Goal: Communication & Community: Answer question/provide support

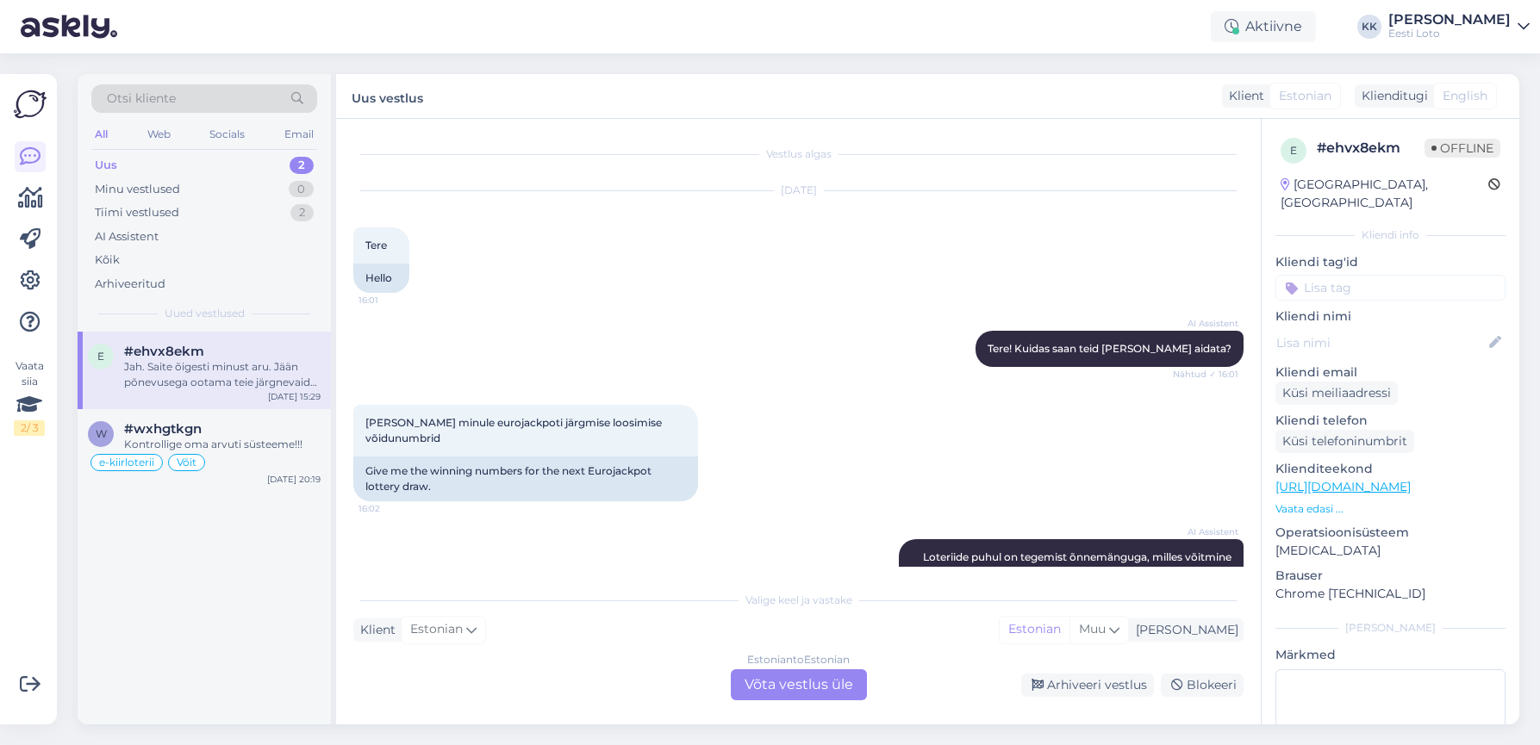
scroll to position [531, 0]
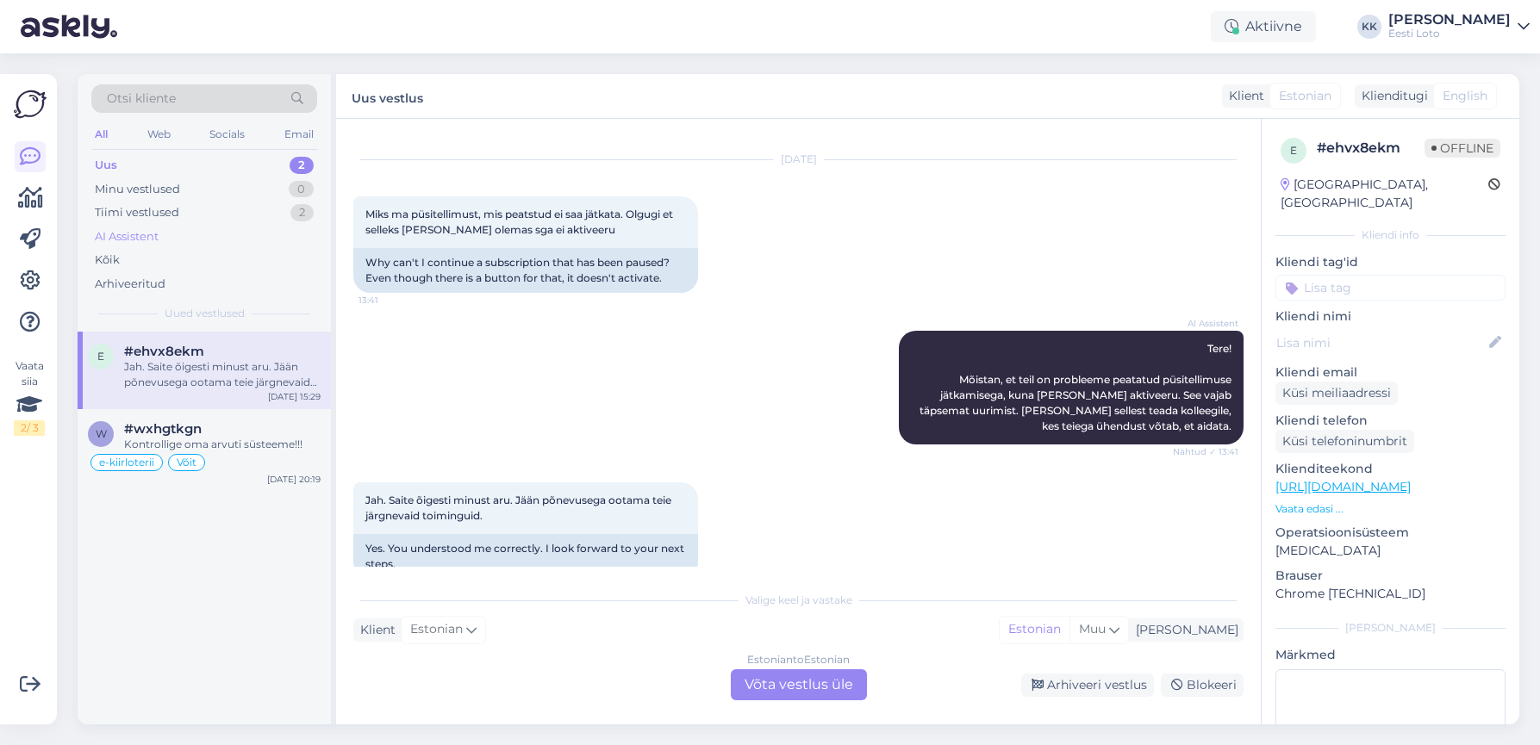
click at [184, 234] on div "AI Assistent" at bounding box center [204, 237] width 226 height 24
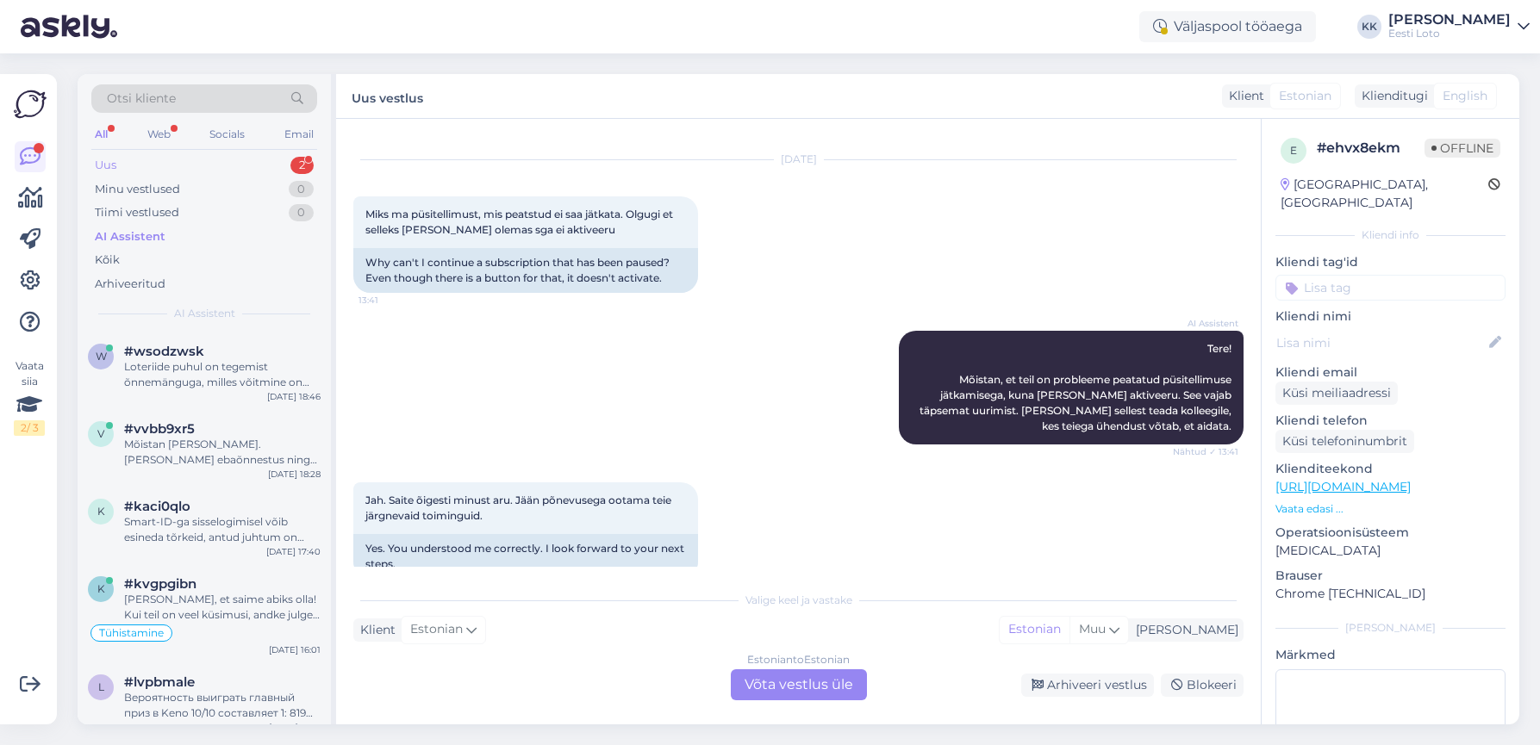
click at [211, 156] on div "Uus 2" at bounding box center [204, 165] width 226 height 24
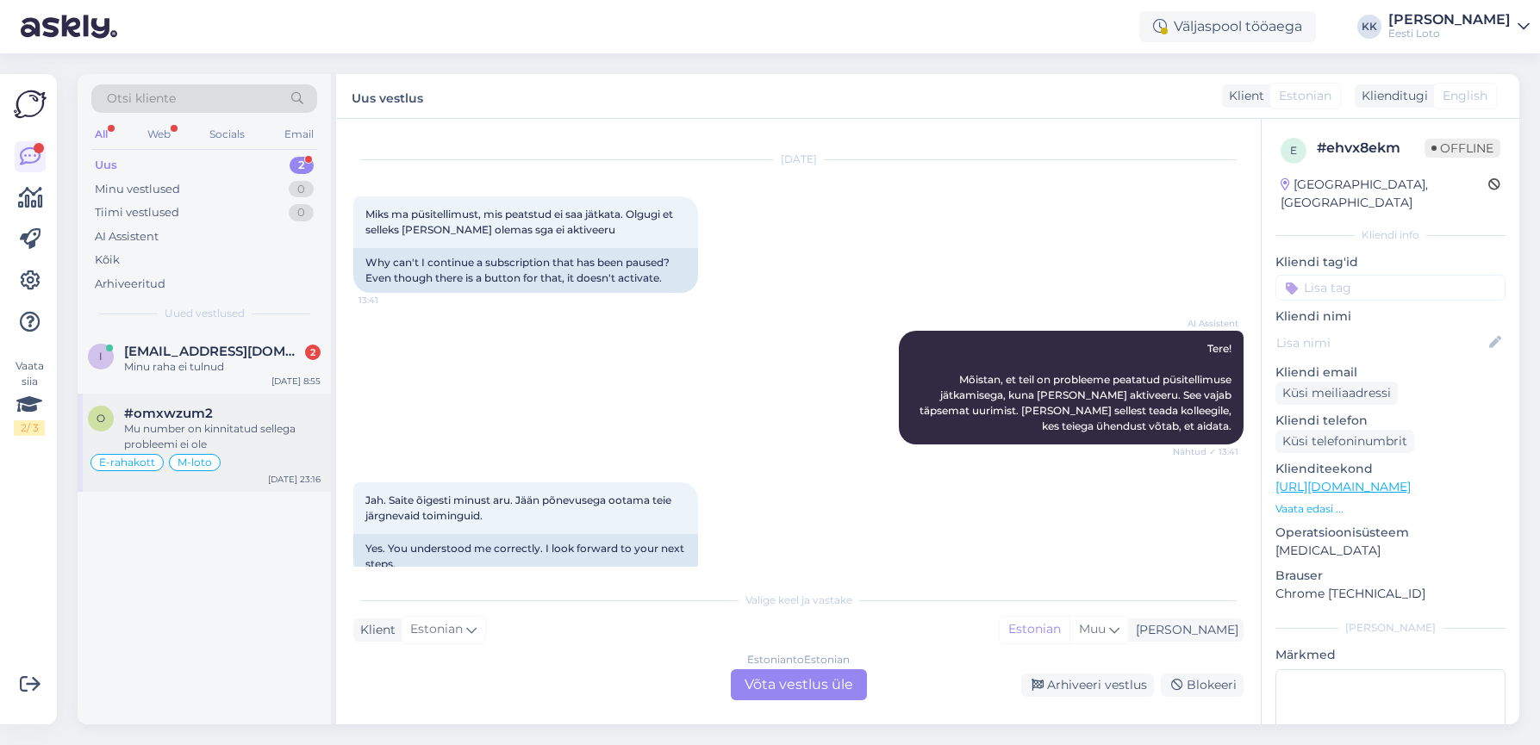
click at [268, 424] on div "Mu number on kinnitatud sellega probleemi ei ole" at bounding box center [222, 436] width 196 height 31
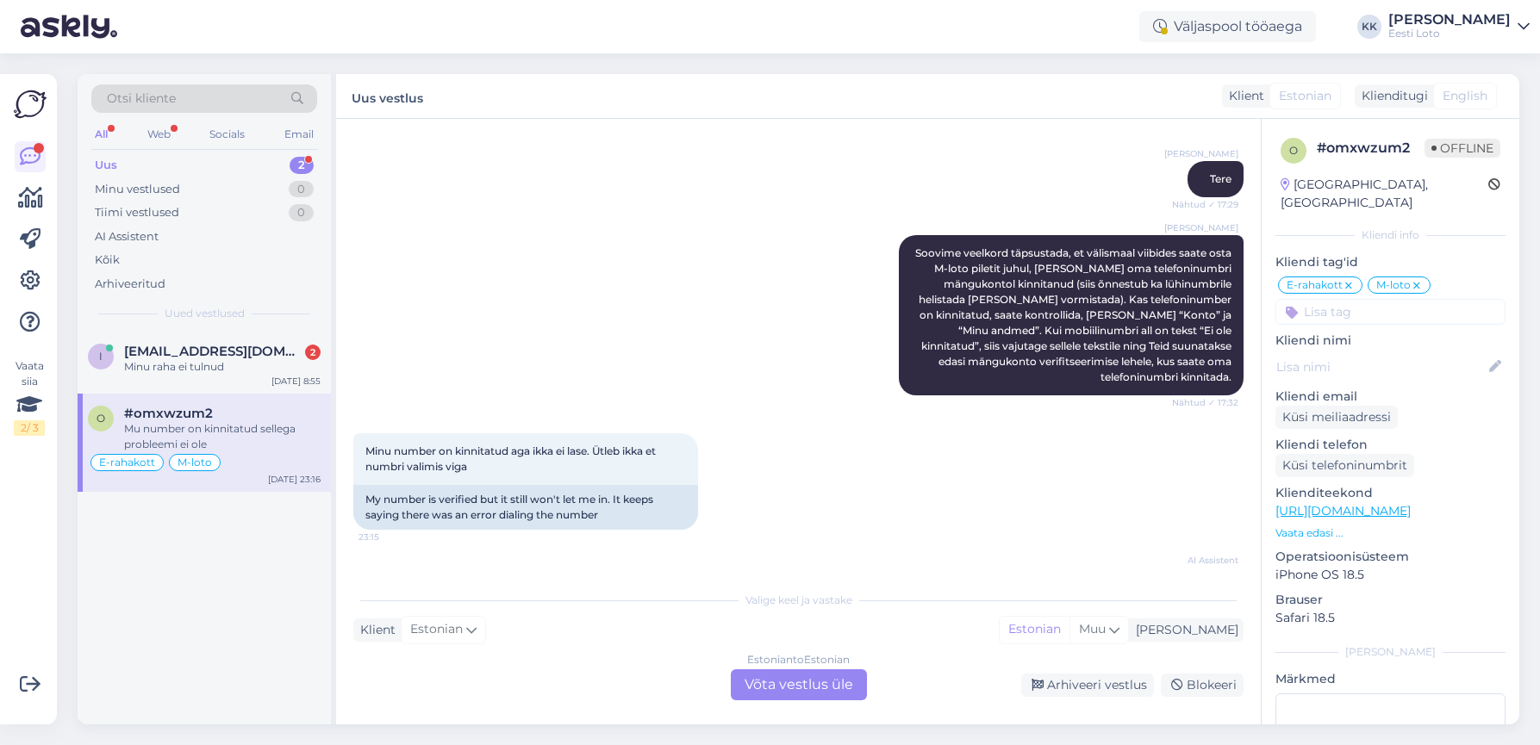
scroll to position [5645, 0]
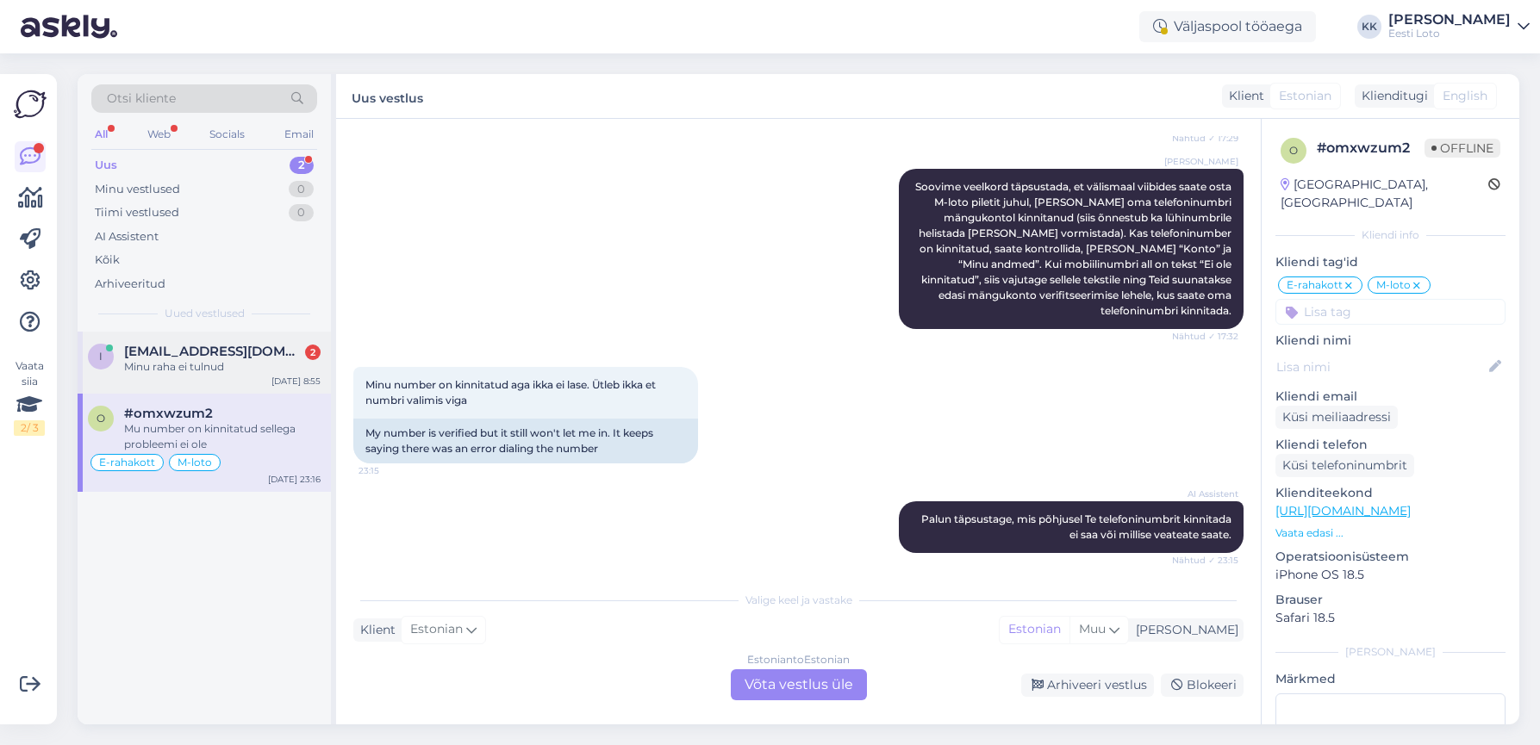
click at [221, 356] on span "[EMAIL_ADDRESS][DOMAIN_NAME]" at bounding box center [213, 352] width 179 height 16
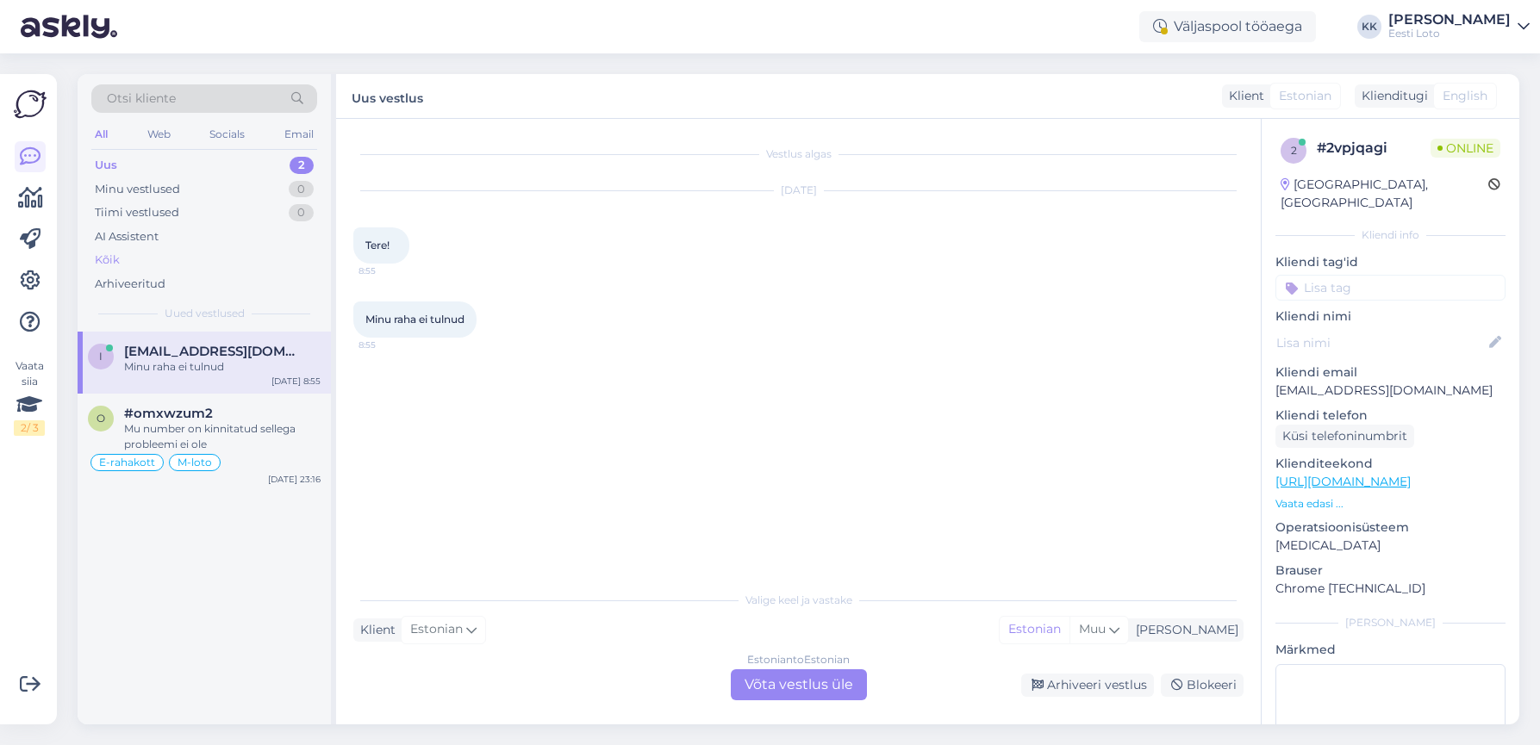
click at [229, 259] on div "Kõik" at bounding box center [204, 260] width 226 height 24
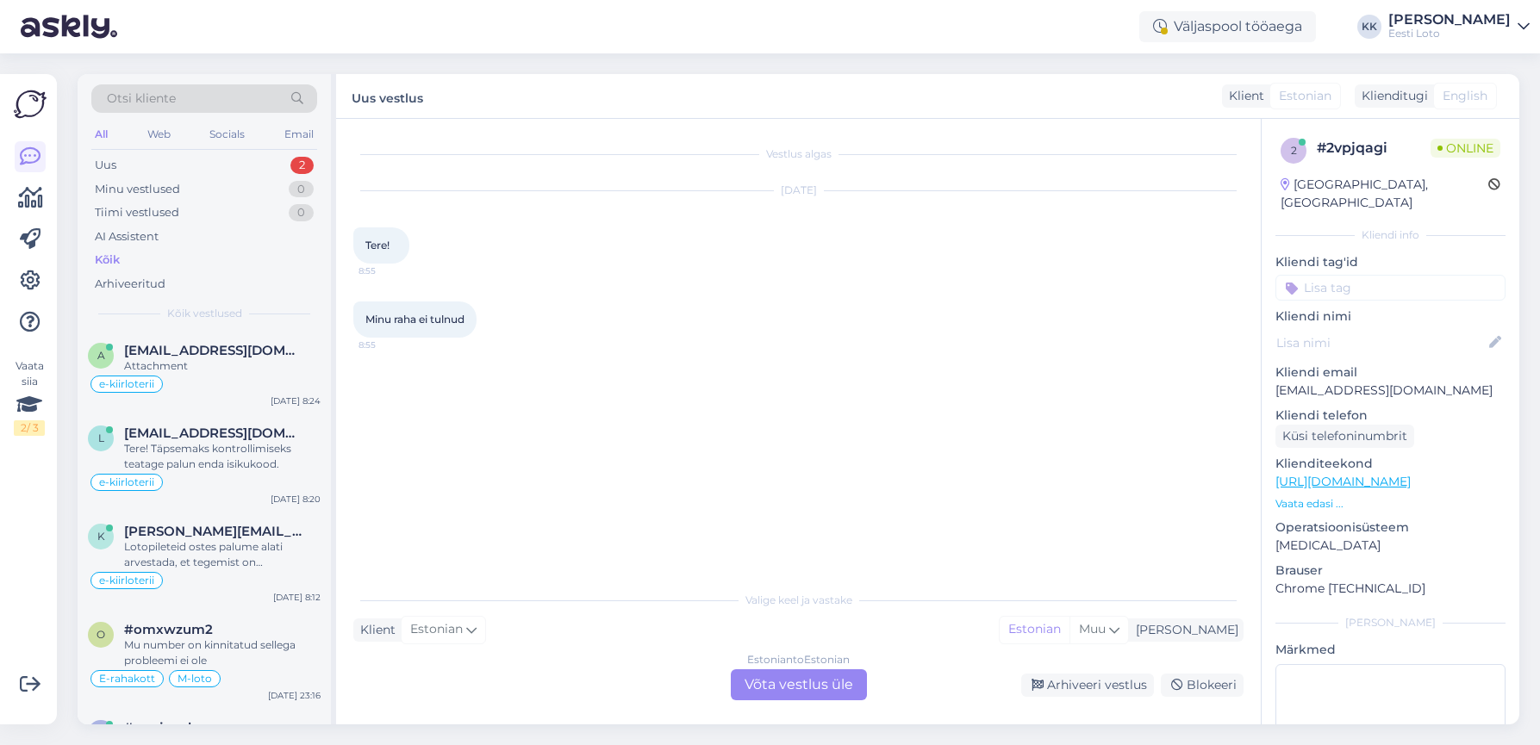
scroll to position [199, 0]
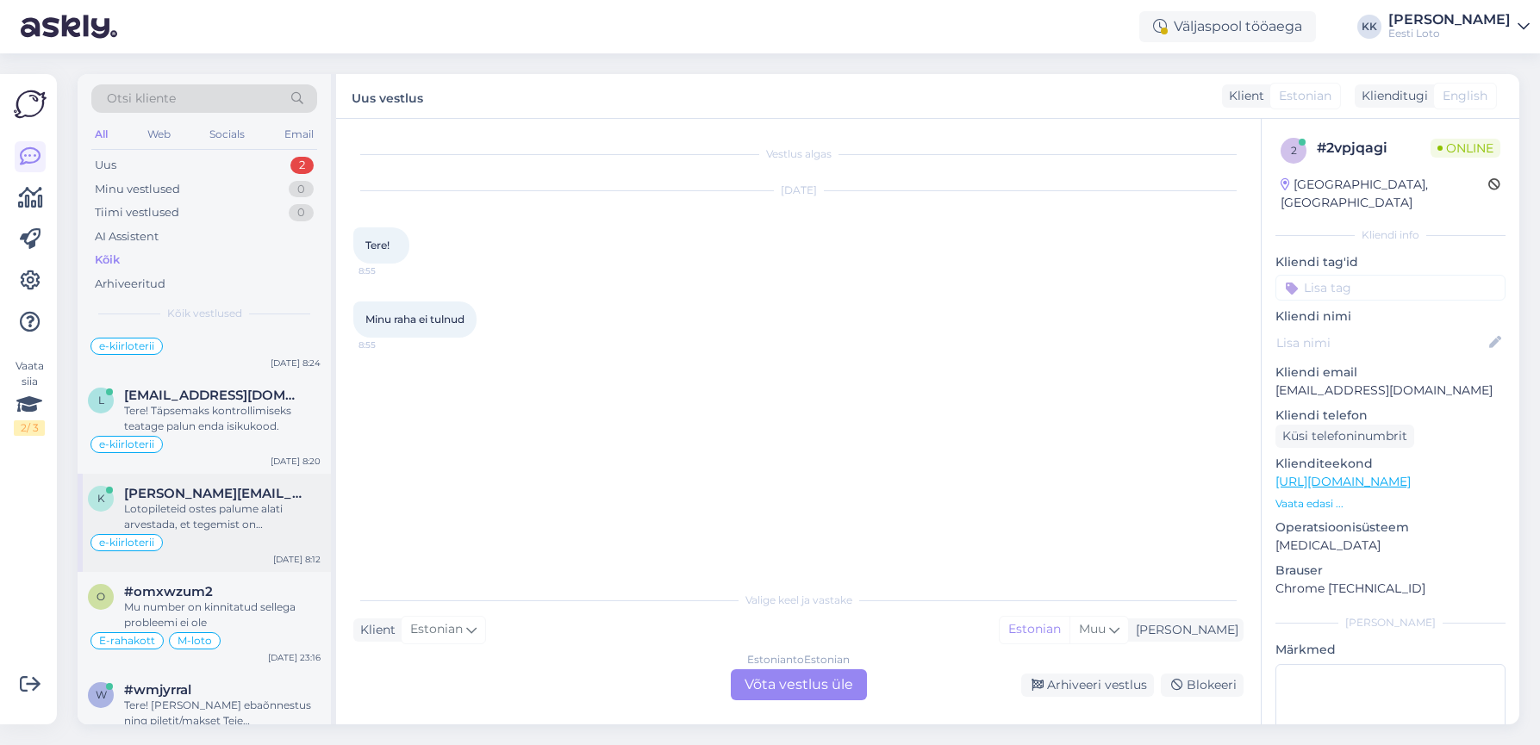
click at [218, 519] on div "Lotopileteid ostes palume alati arvestada, et tegemist on õnnemänguga ja võitmi…" at bounding box center [222, 517] width 196 height 31
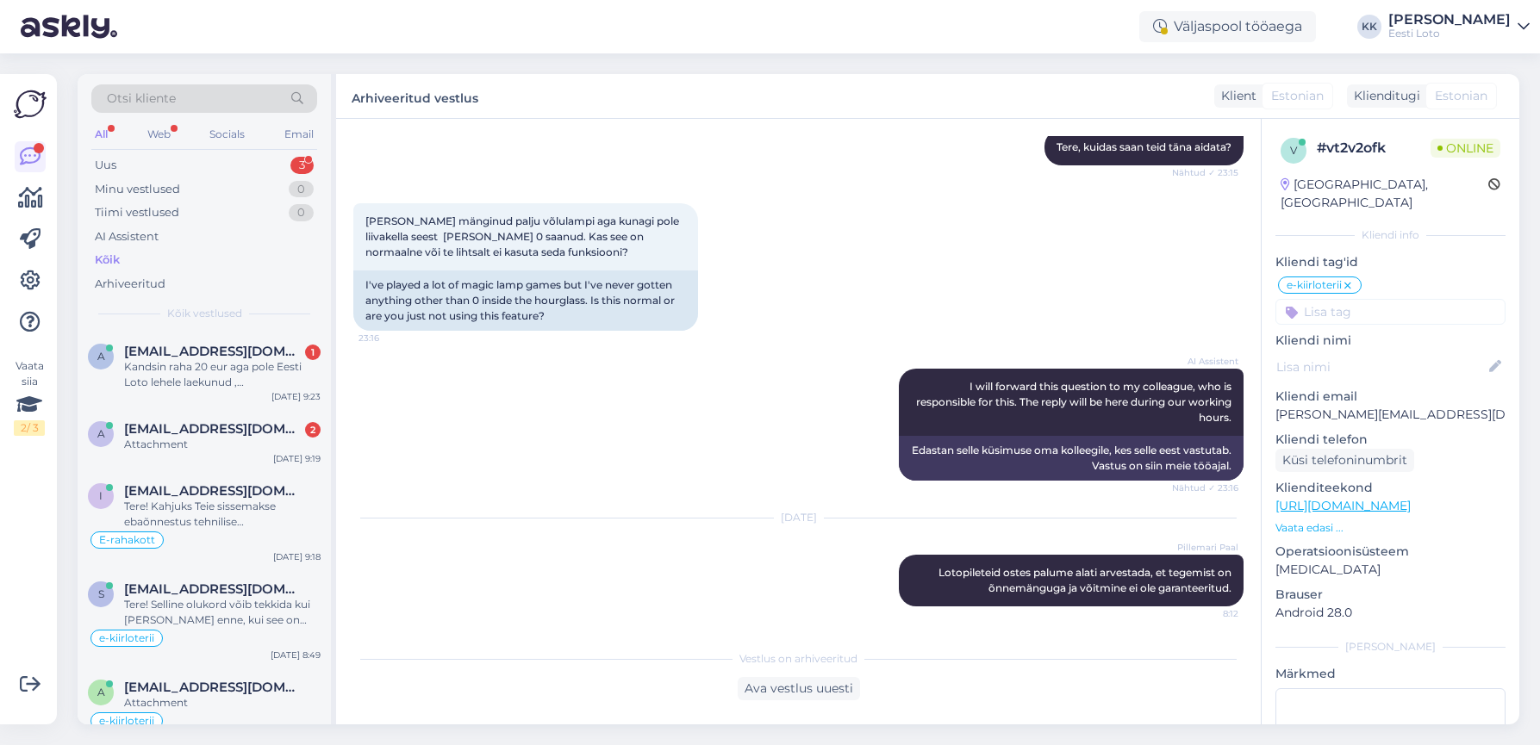
scroll to position [193, 0]
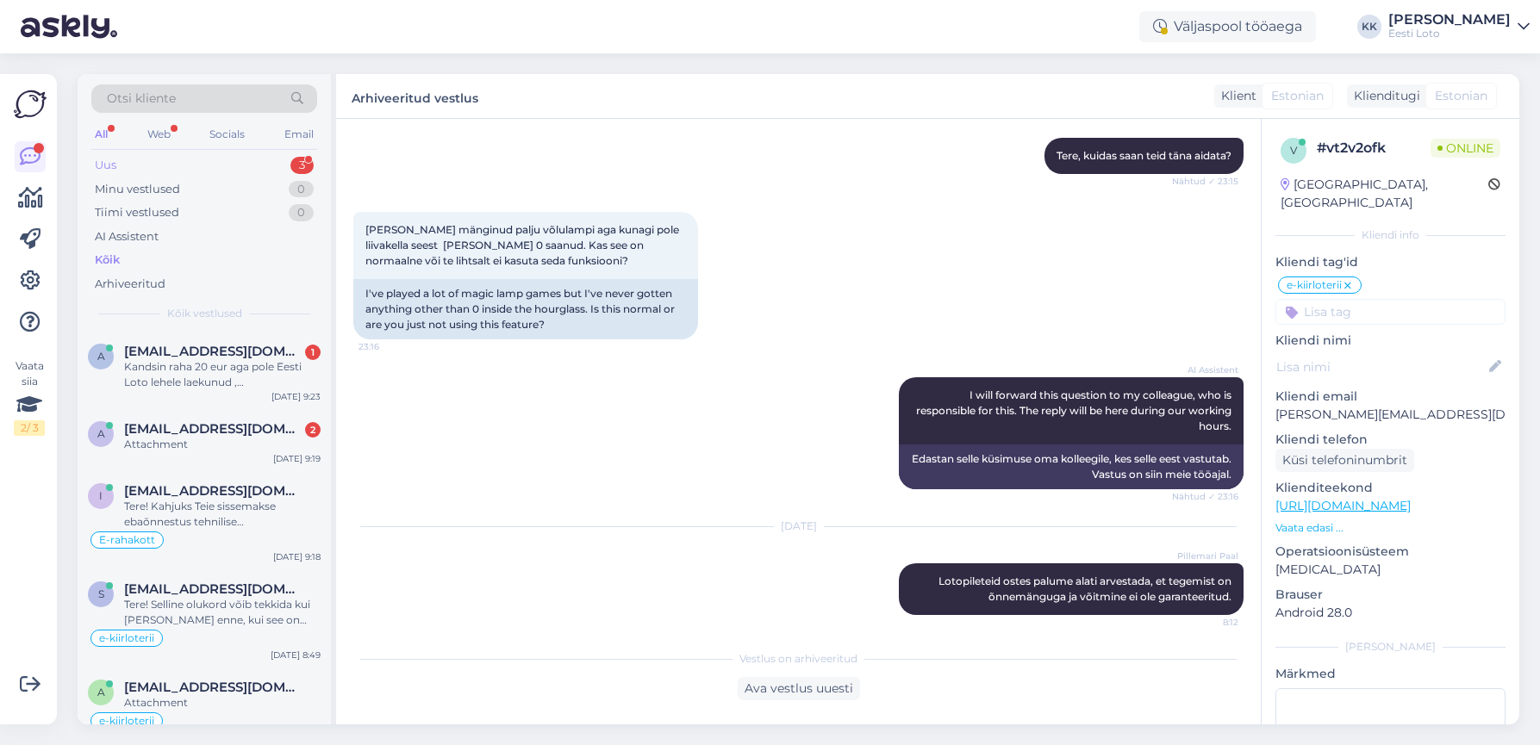
click at [156, 163] on div "Uus 3" at bounding box center [204, 165] width 226 height 24
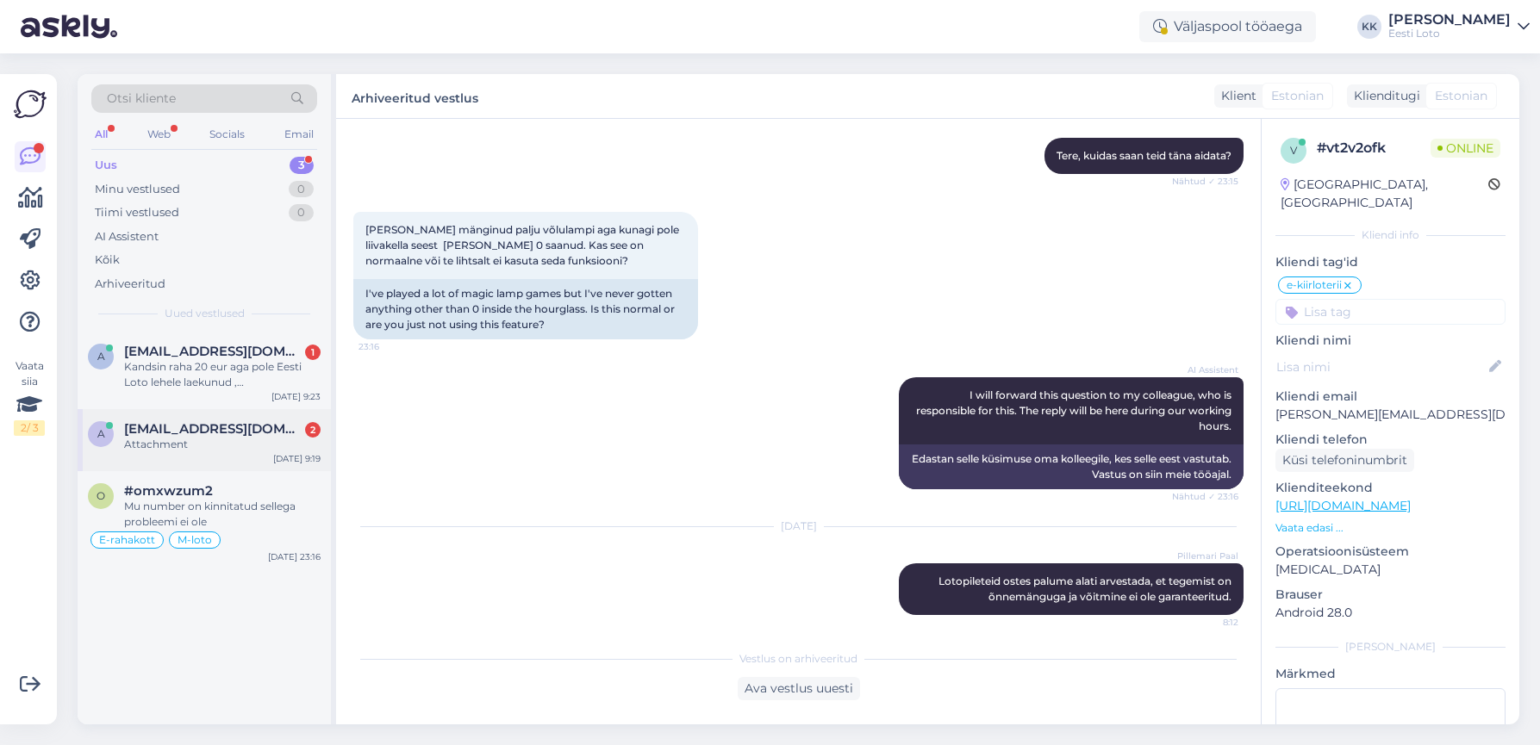
click at [209, 441] on div "Attachment" at bounding box center [222, 445] width 196 height 16
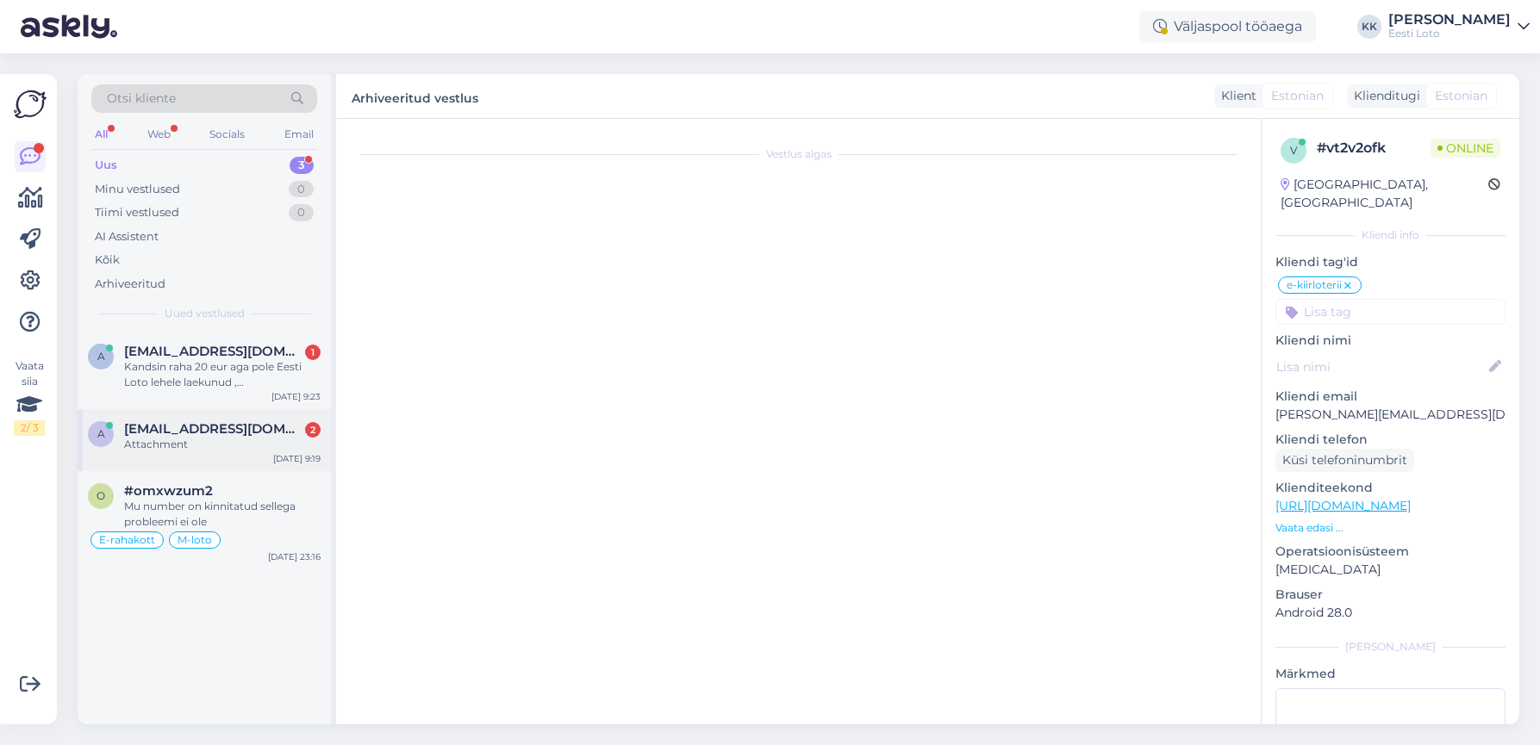
scroll to position [0, 0]
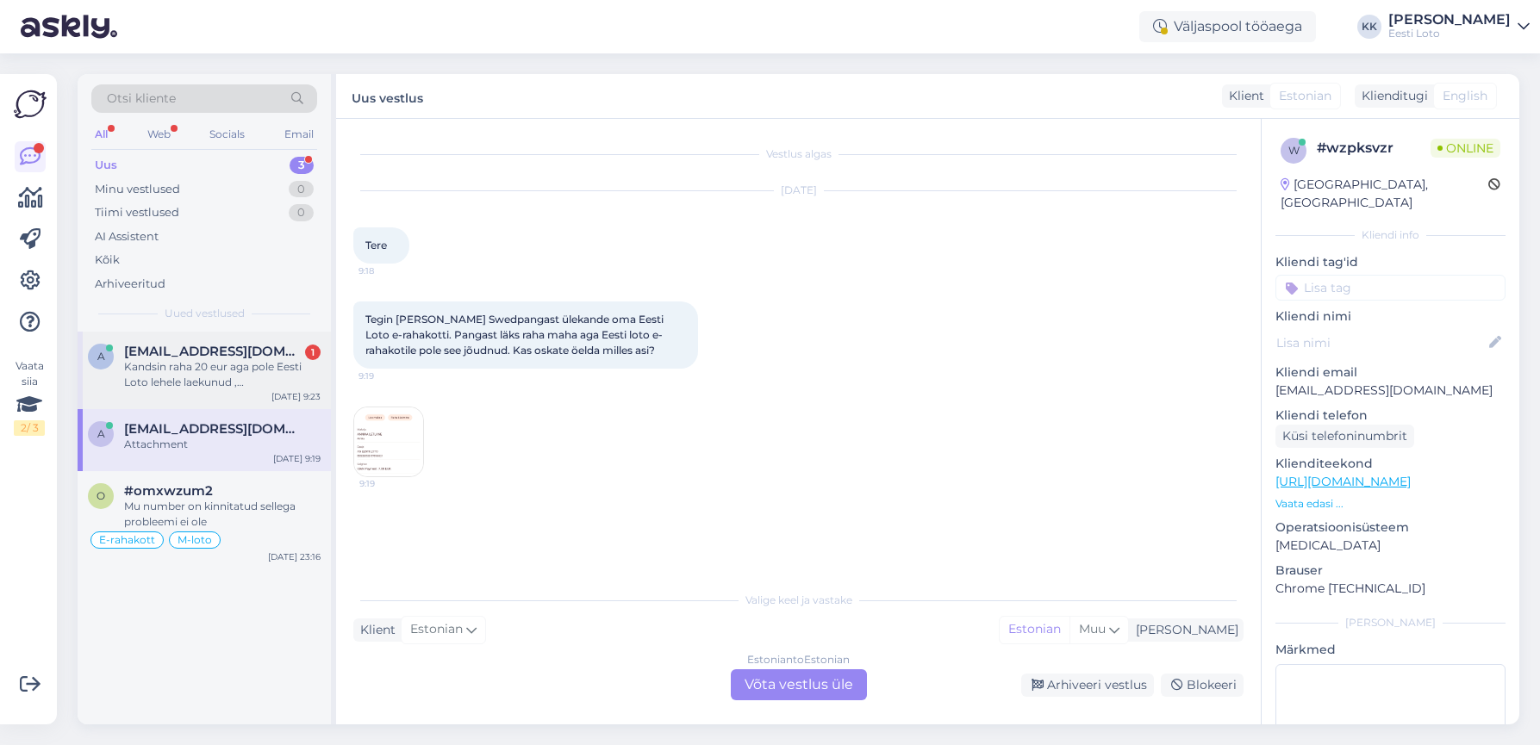
click at [184, 373] on div "Kandsin raha 20 eur aga pole Eesti Loto lehele laekunud , [DEMOGRAPHIC_DATA] nä…" at bounding box center [222, 374] width 196 height 31
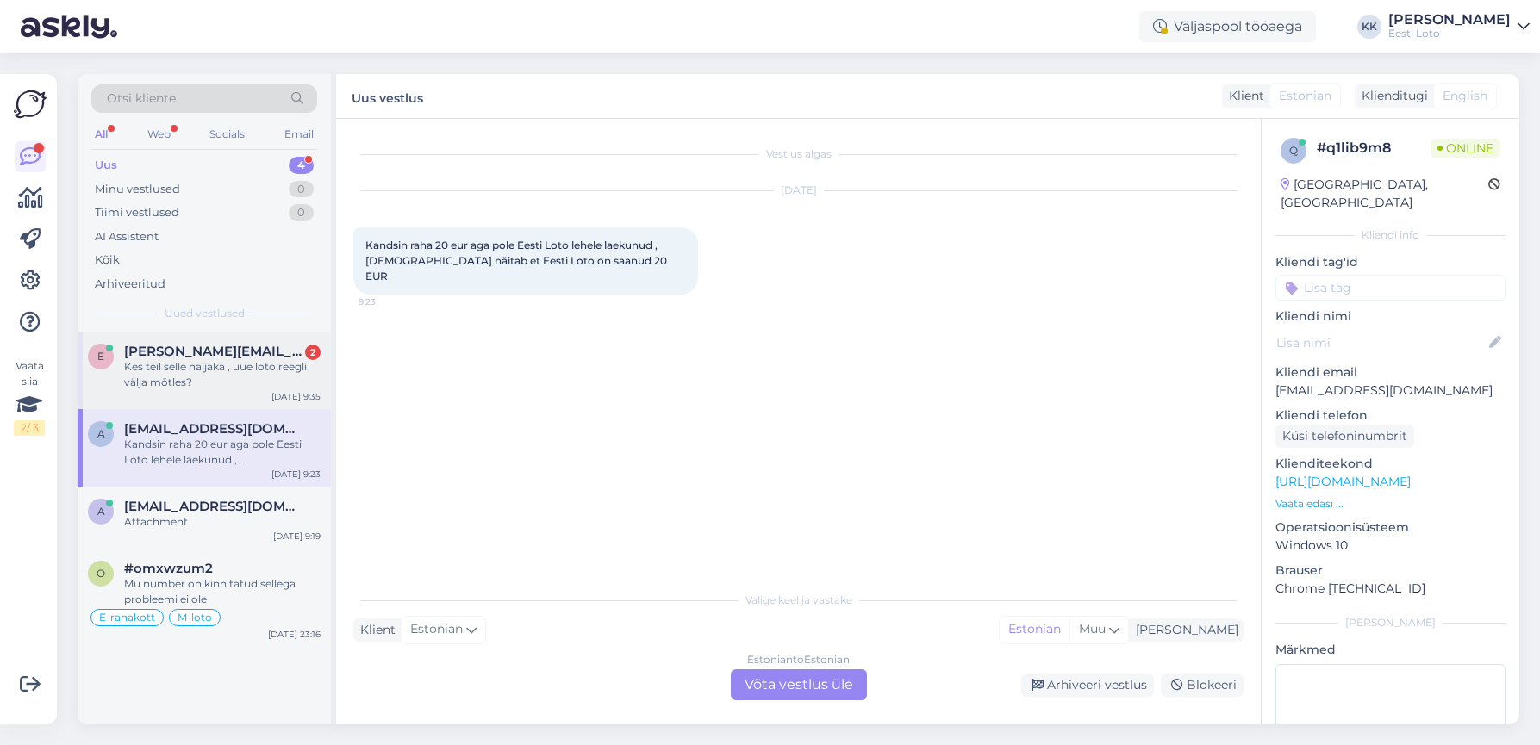
click at [230, 371] on div "Kes teil selle naljaka , uue loto reegli välja mõtles?" at bounding box center [222, 374] width 196 height 31
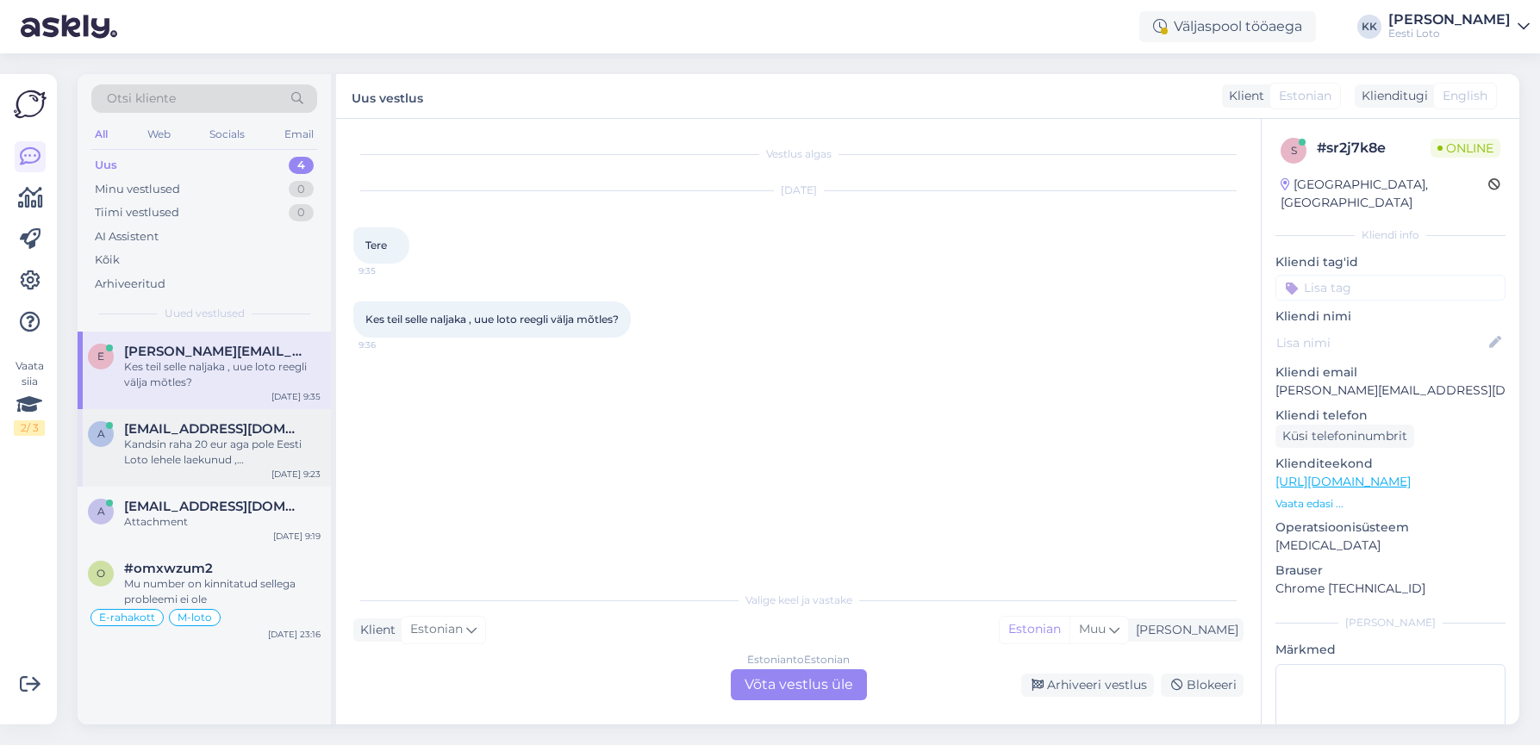
click at [229, 454] on div "Kandsin raha 20 eur aga pole Eesti Loto lehele laekunud , [DEMOGRAPHIC_DATA] nä…" at bounding box center [222, 452] width 196 height 31
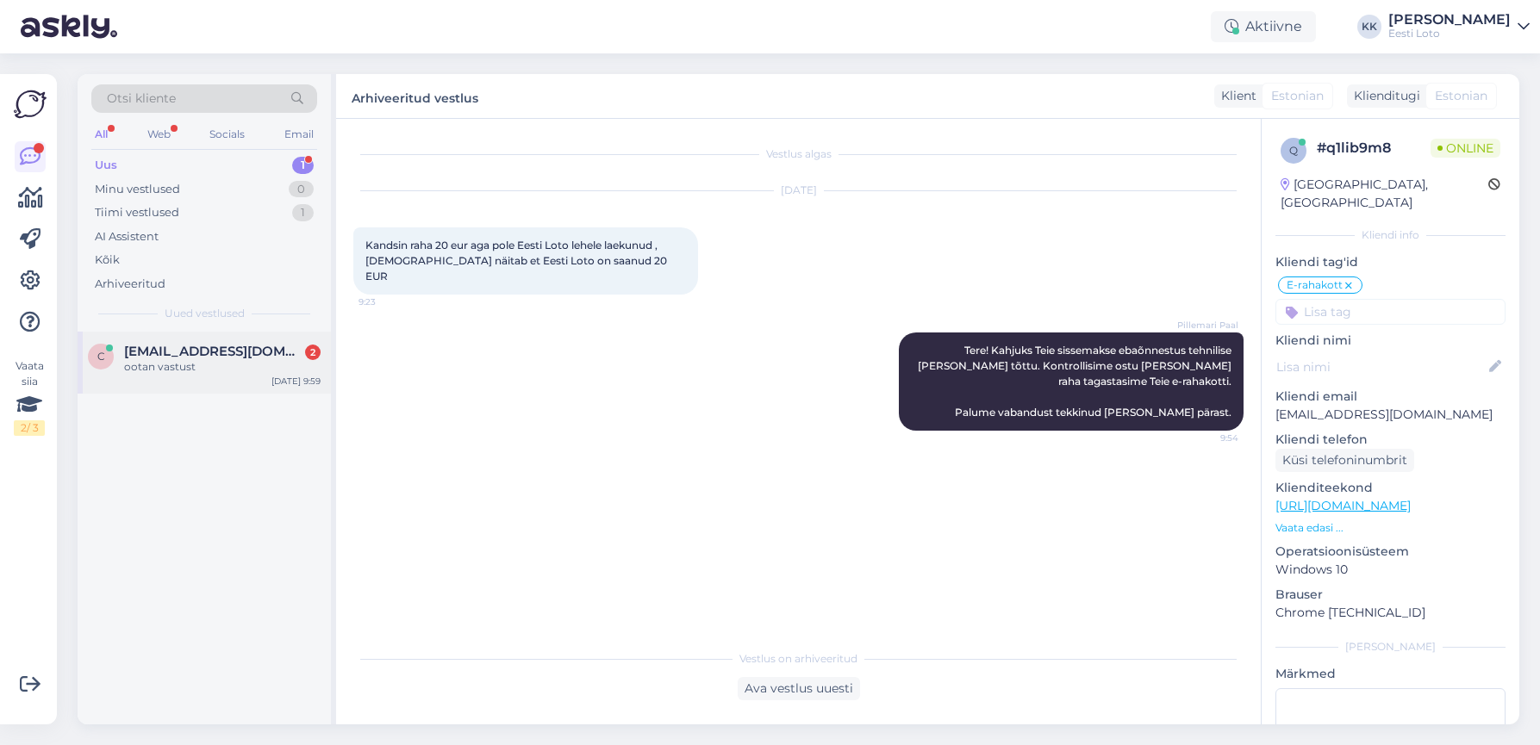
click at [172, 361] on div "ootan vastust" at bounding box center [222, 367] width 196 height 16
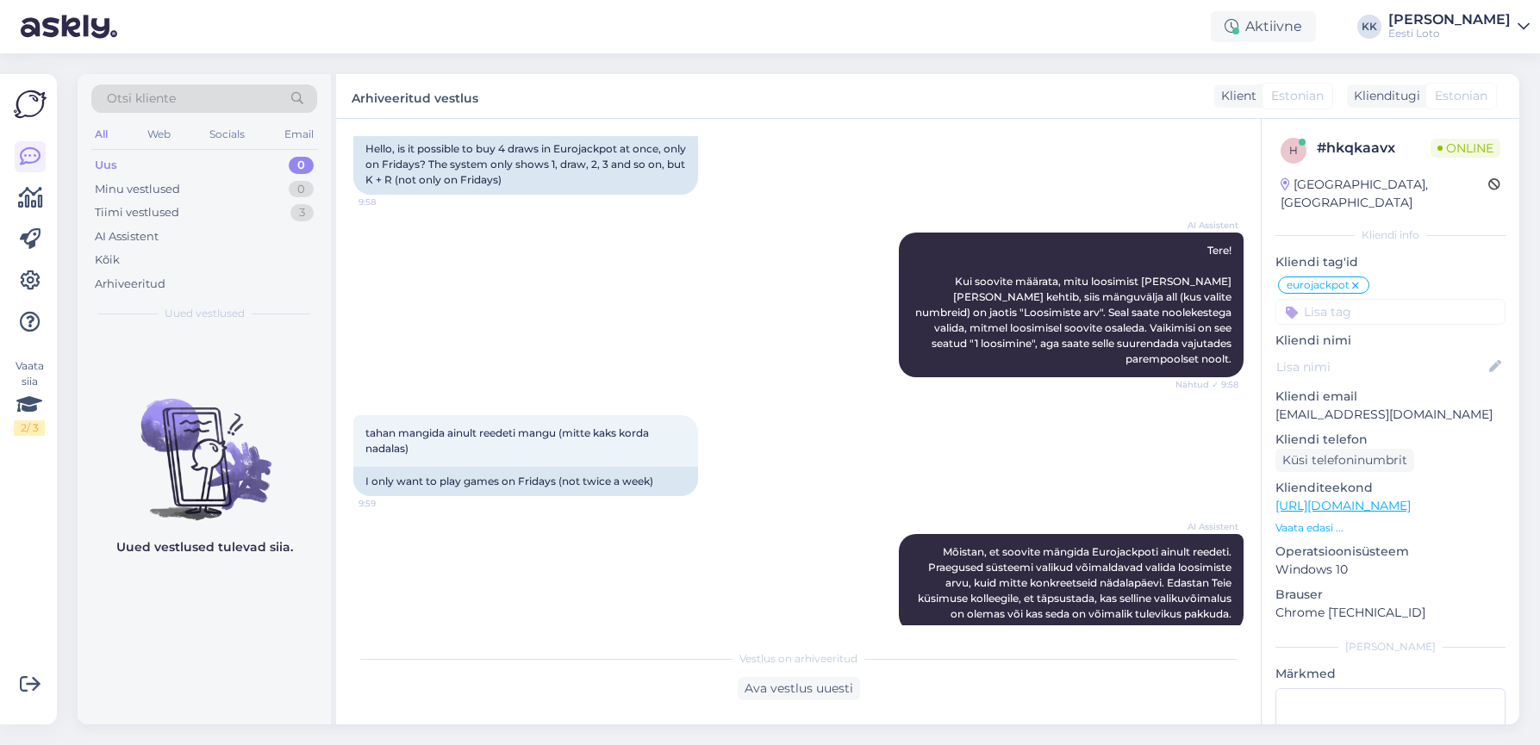
scroll to position [607, 0]
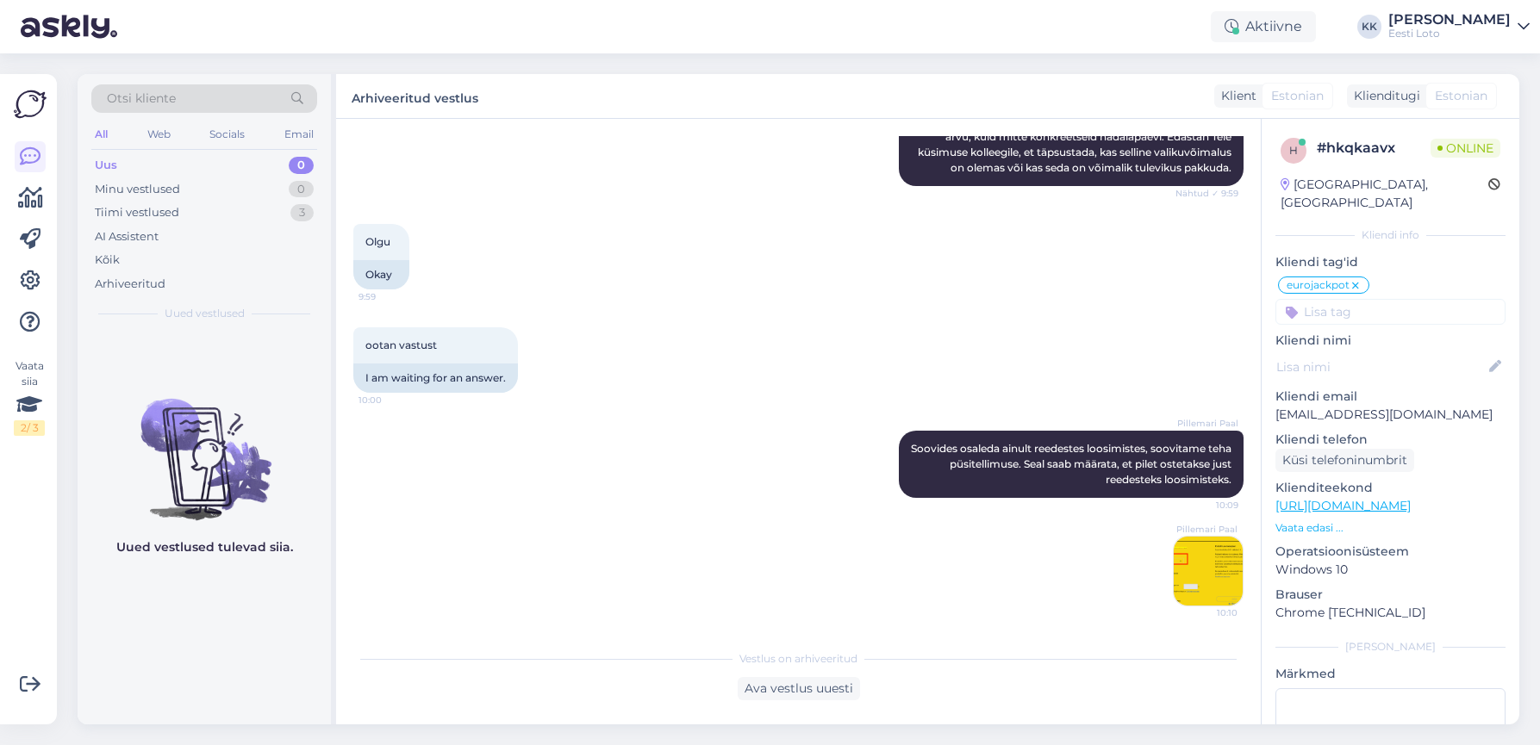
click at [172, 165] on div "Uus 0" at bounding box center [204, 165] width 226 height 24
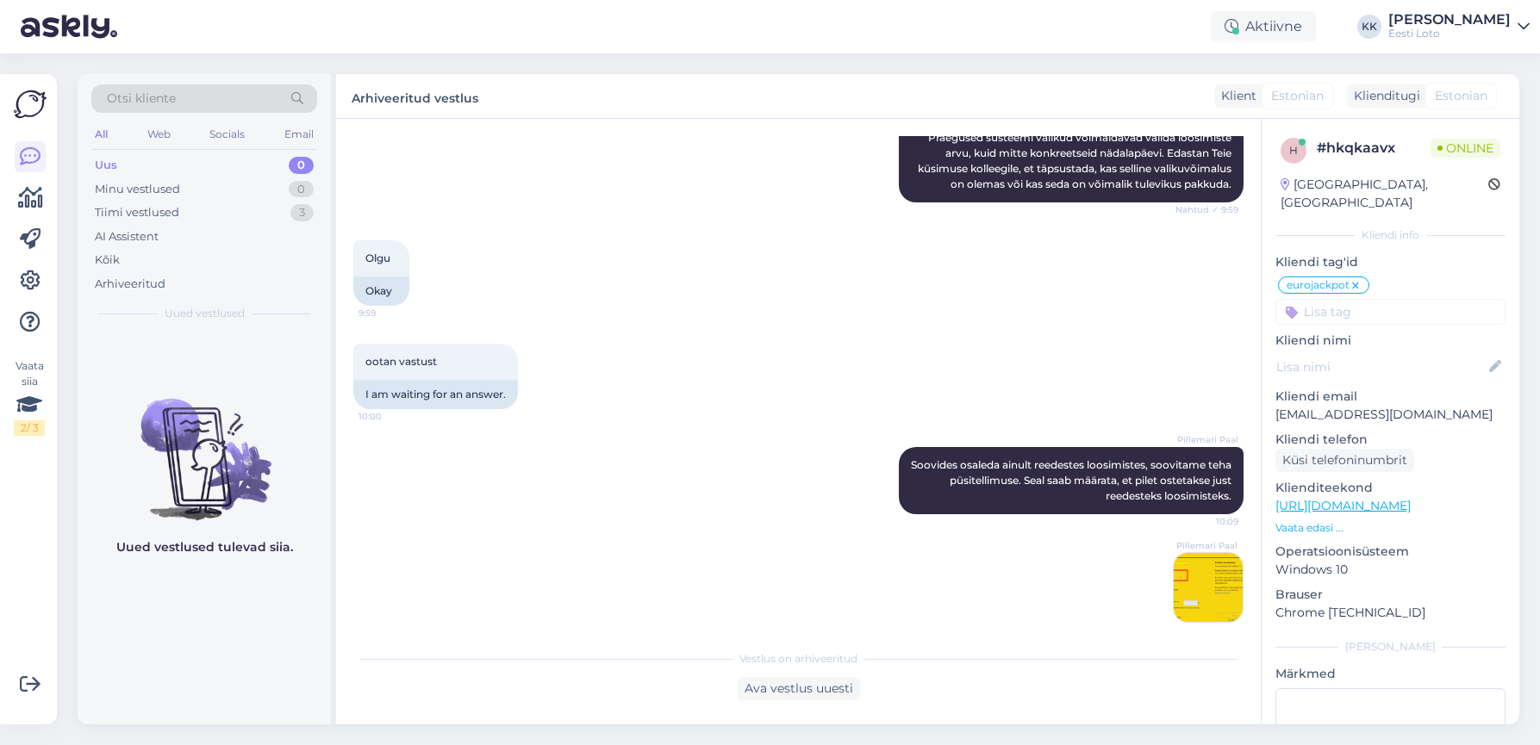
scroll to position [589, 0]
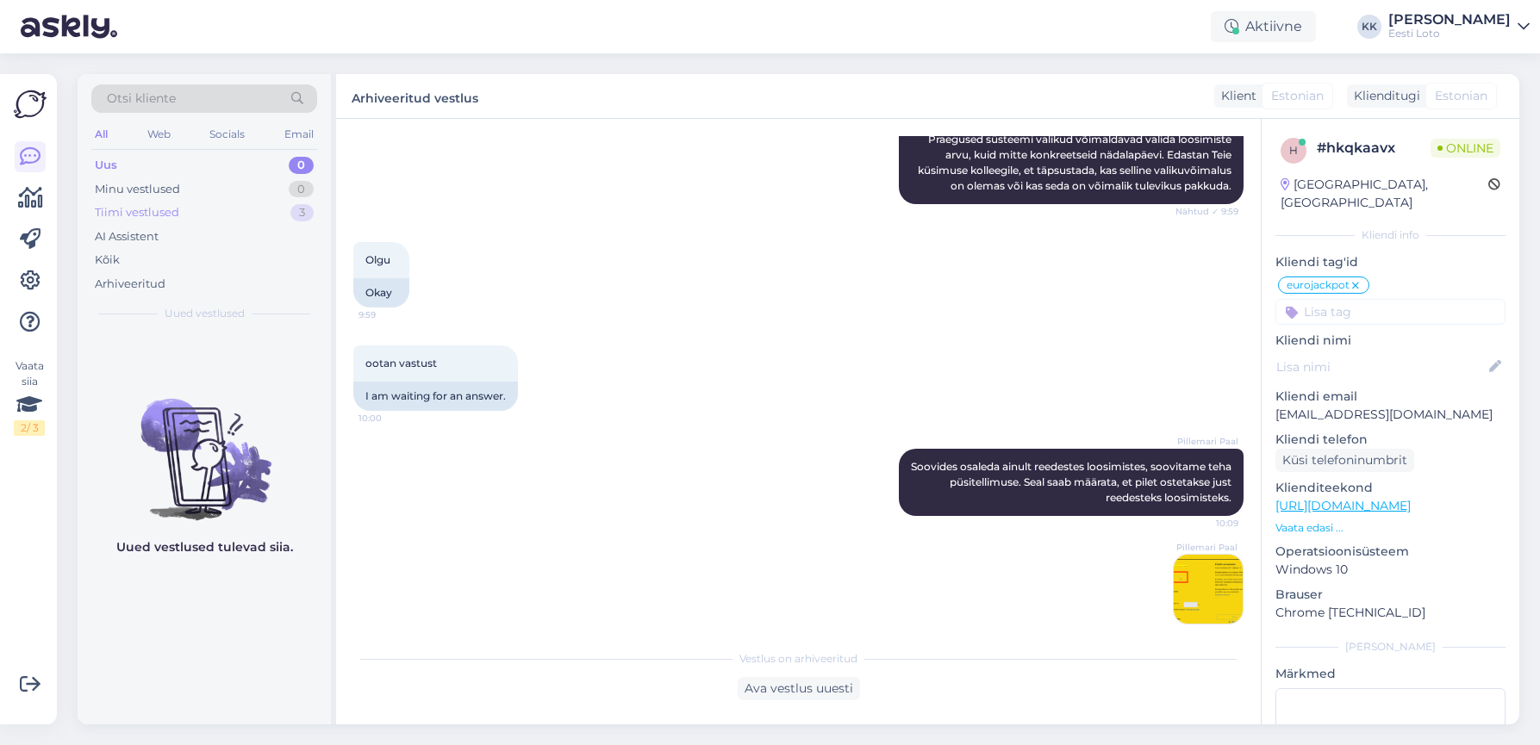
click at [174, 212] on div "Tiimi vestlused" at bounding box center [137, 212] width 84 height 17
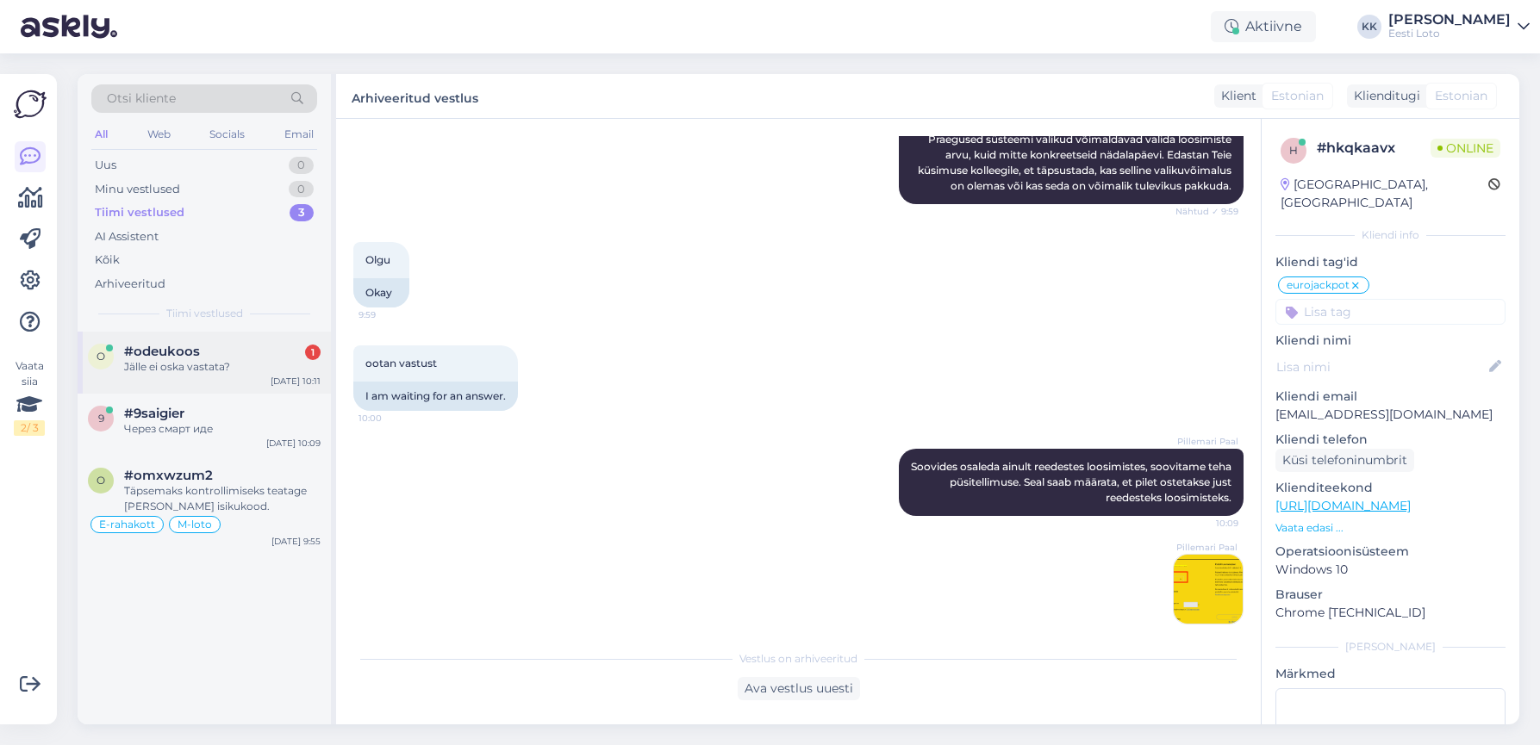
click at [270, 389] on div "o #odeukoos 1 Jälle ei oska vastata? [DATE] 10:11" at bounding box center [204, 363] width 253 height 62
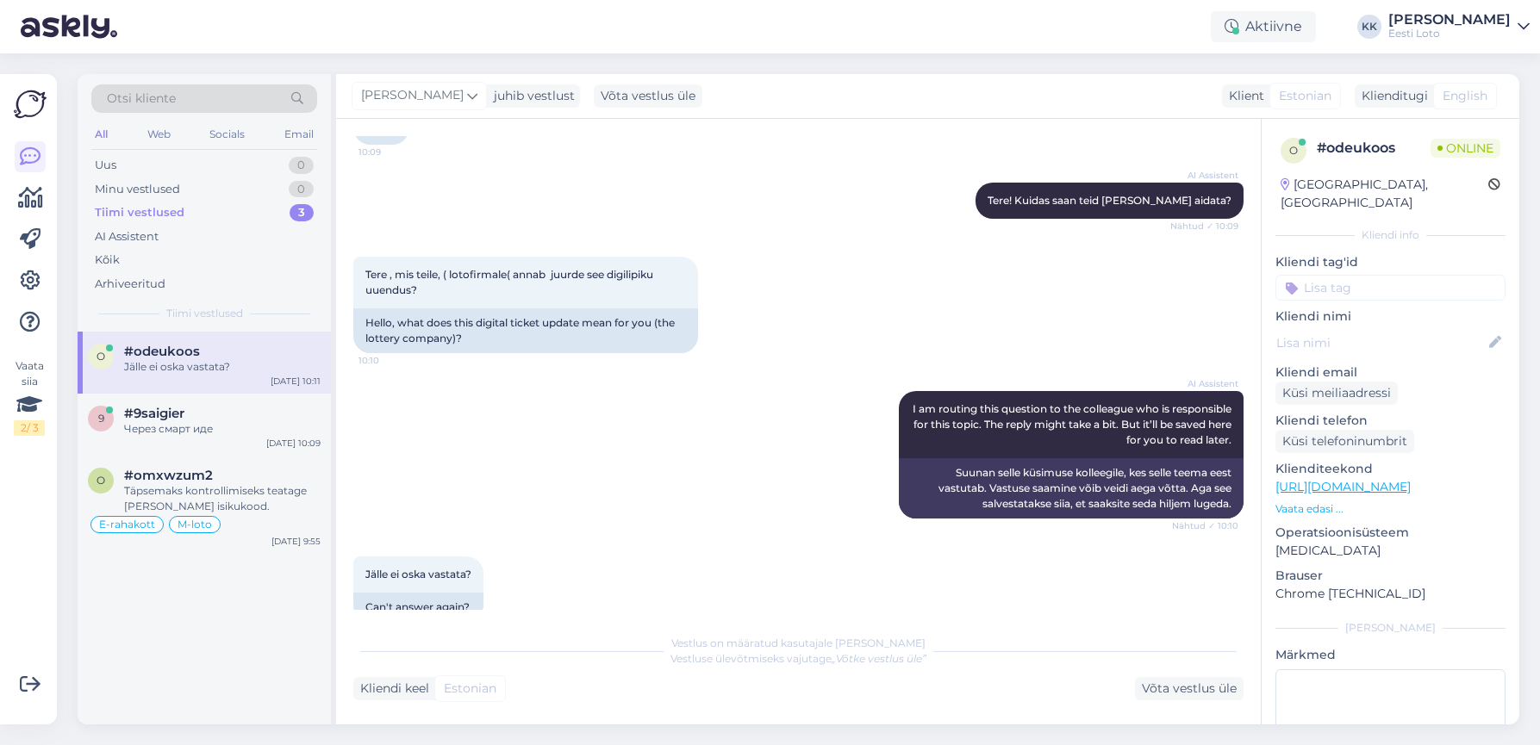
scroll to position [357, 0]
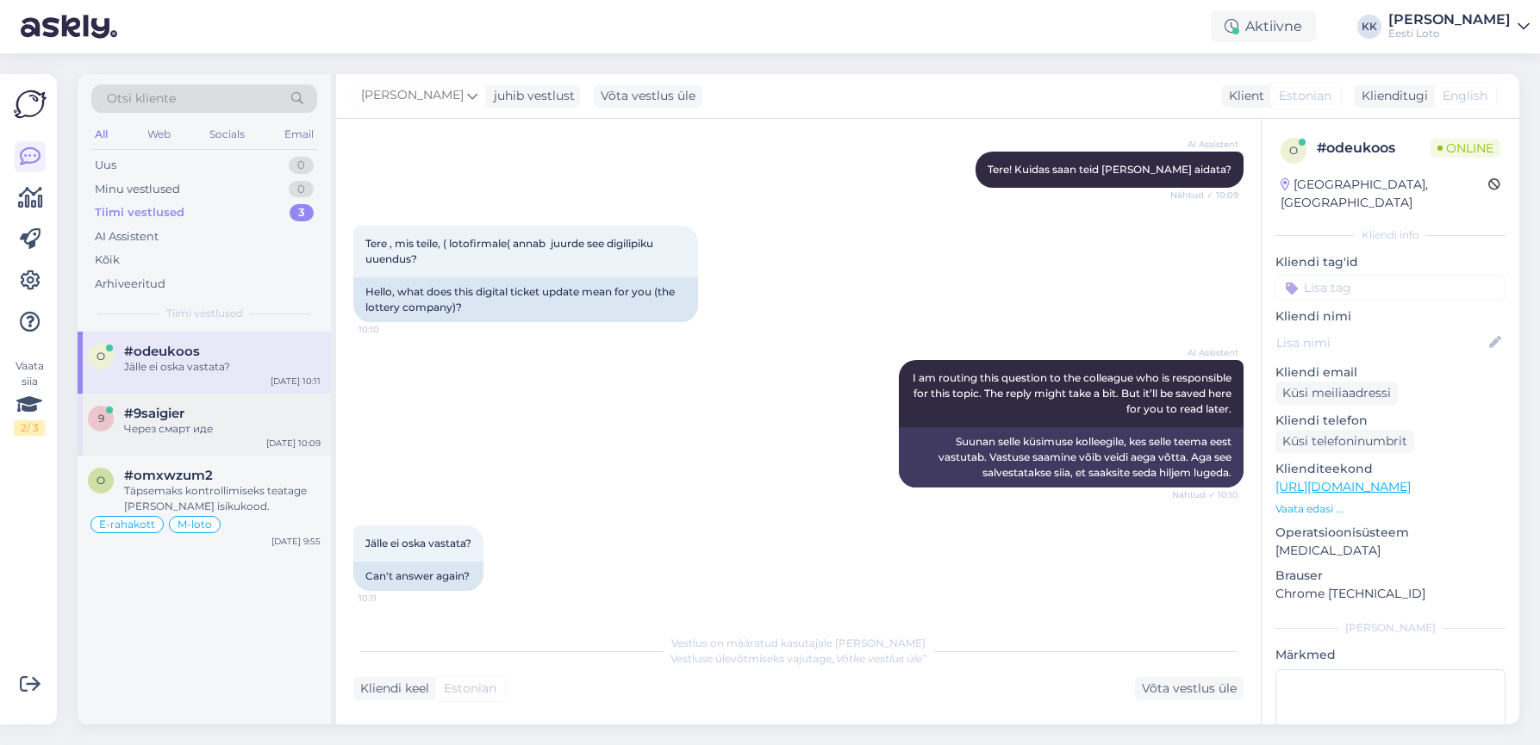
click at [224, 433] on div "Через смарт иде" at bounding box center [222, 429] width 196 height 16
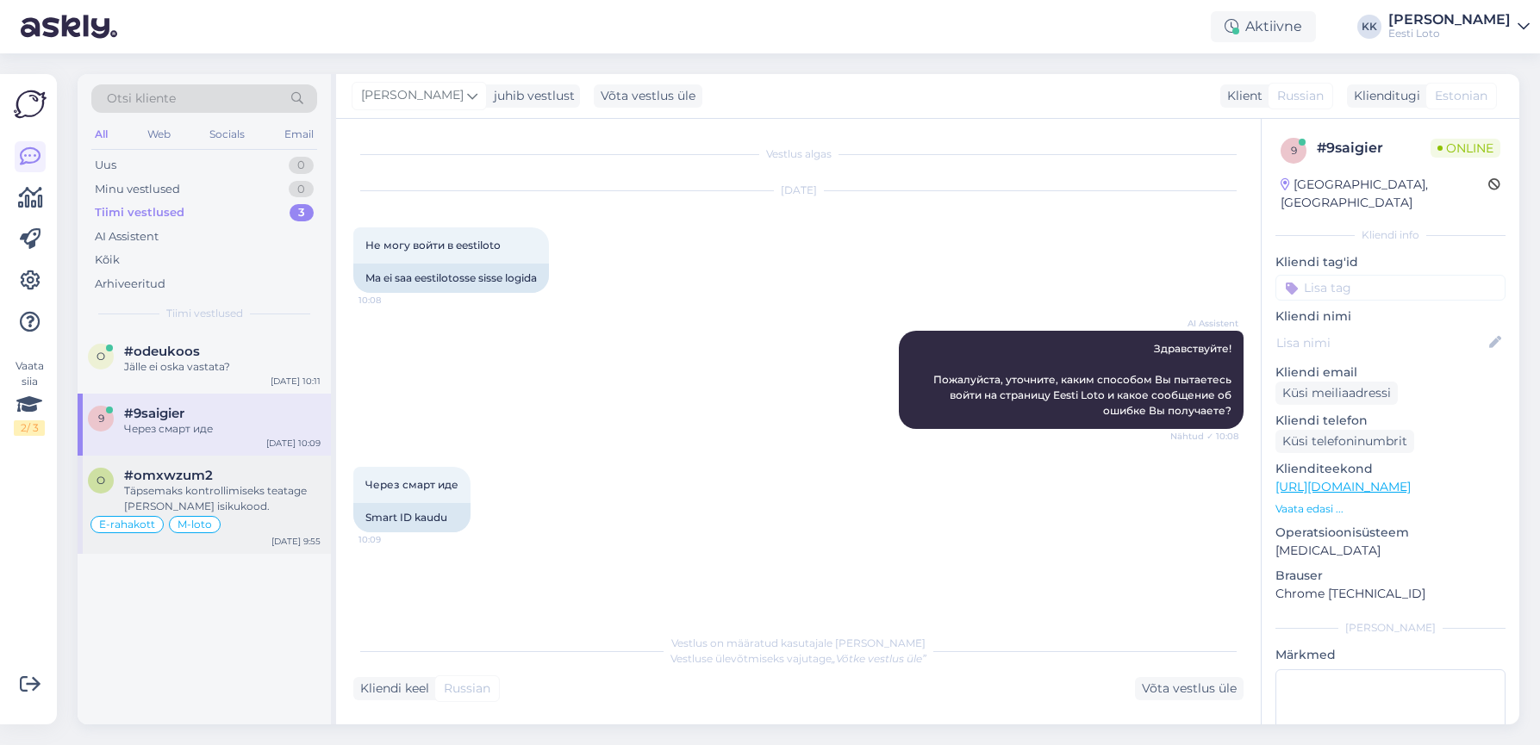
click at [255, 480] on div "#omxwzum2" at bounding box center [222, 476] width 196 height 16
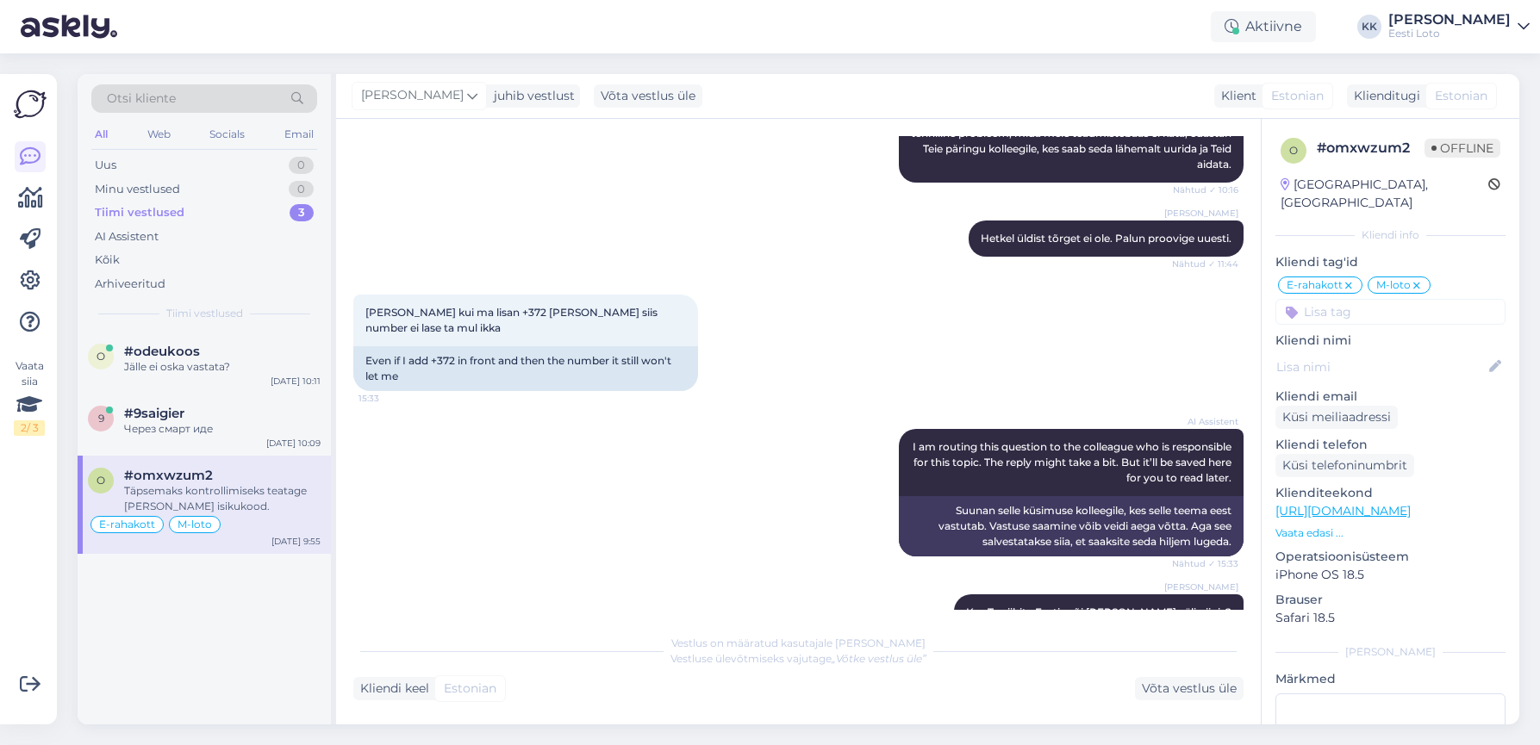
scroll to position [5712, 0]
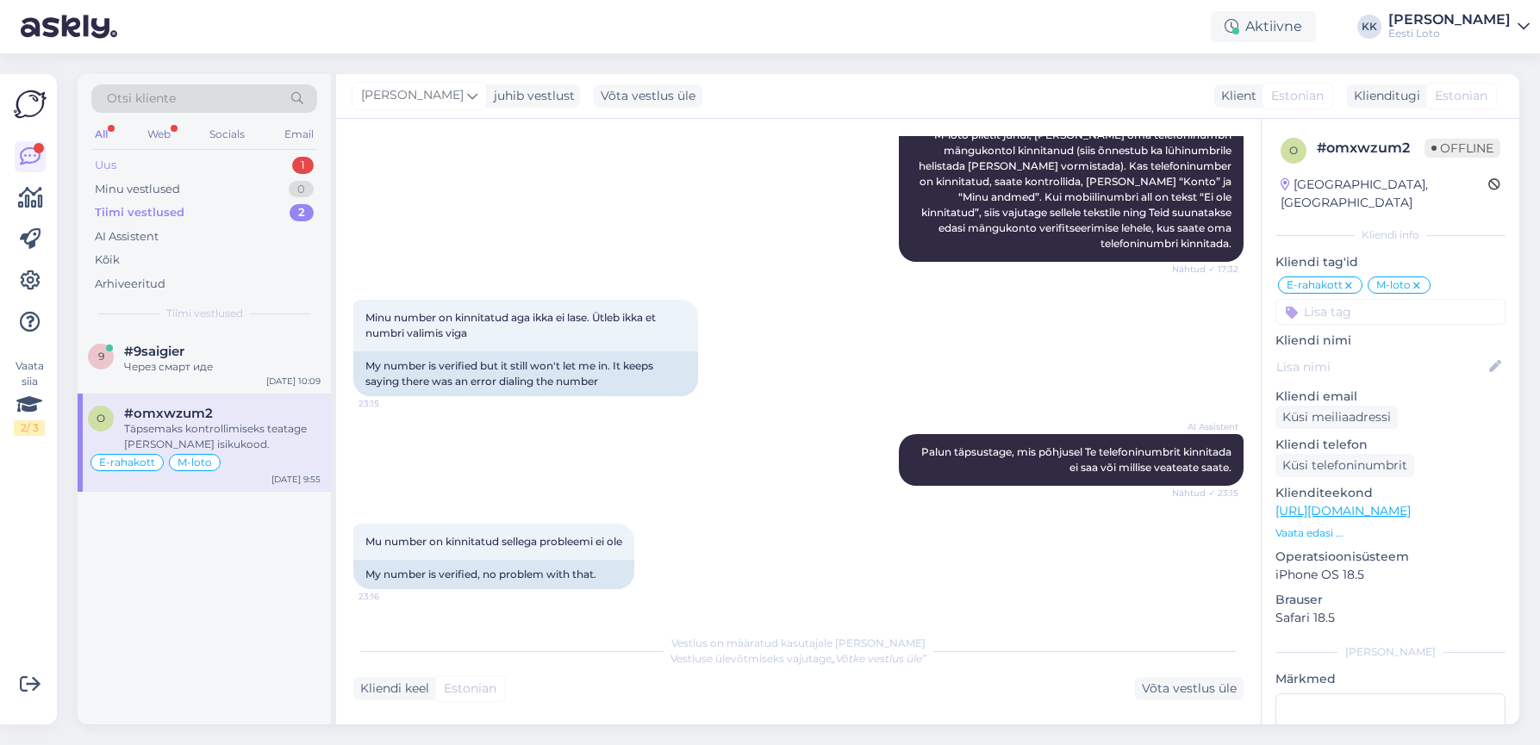
click at [179, 171] on div "Uus 1" at bounding box center [204, 165] width 226 height 24
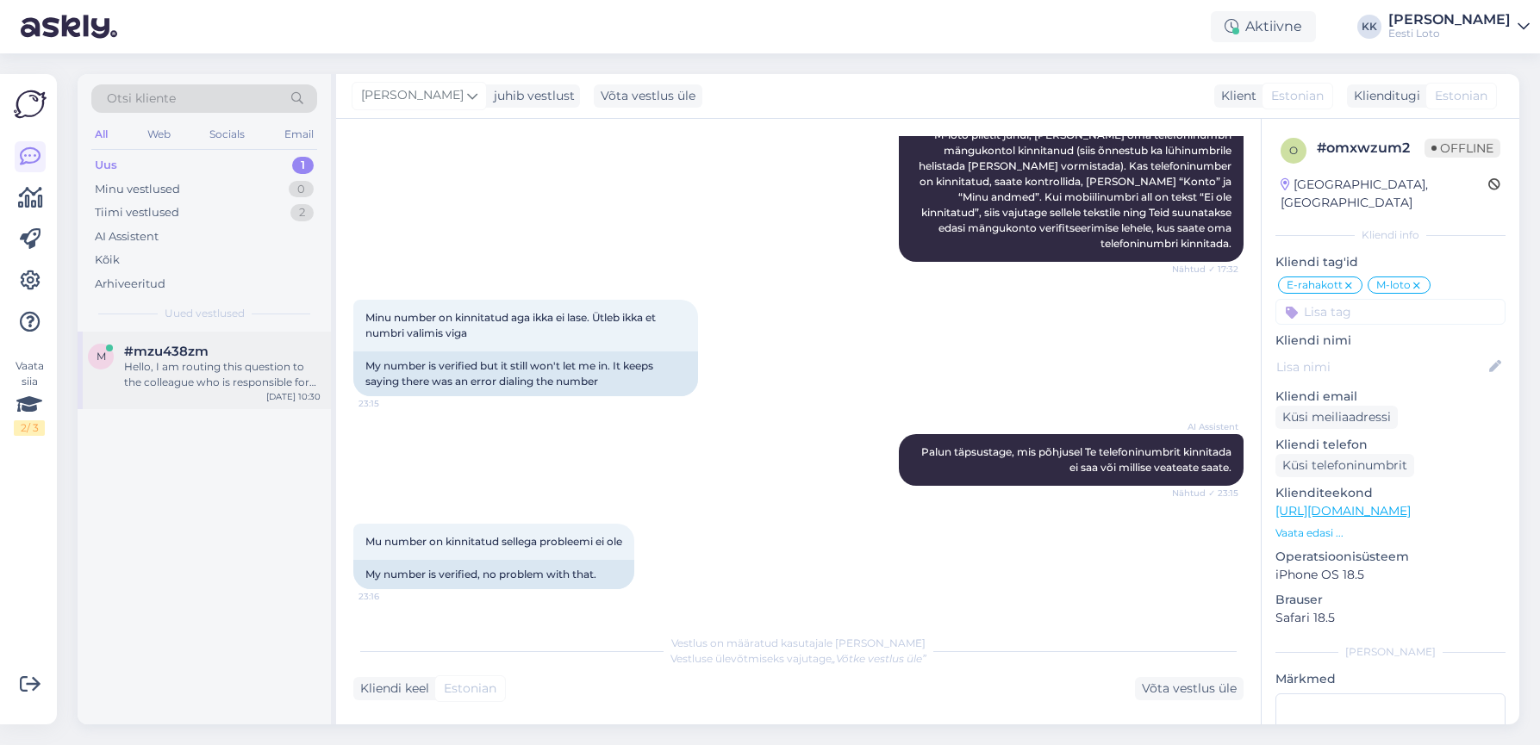
click at [216, 381] on div "Hello, I am routing this question to the colleague who is responsible for this …" at bounding box center [222, 374] width 196 height 31
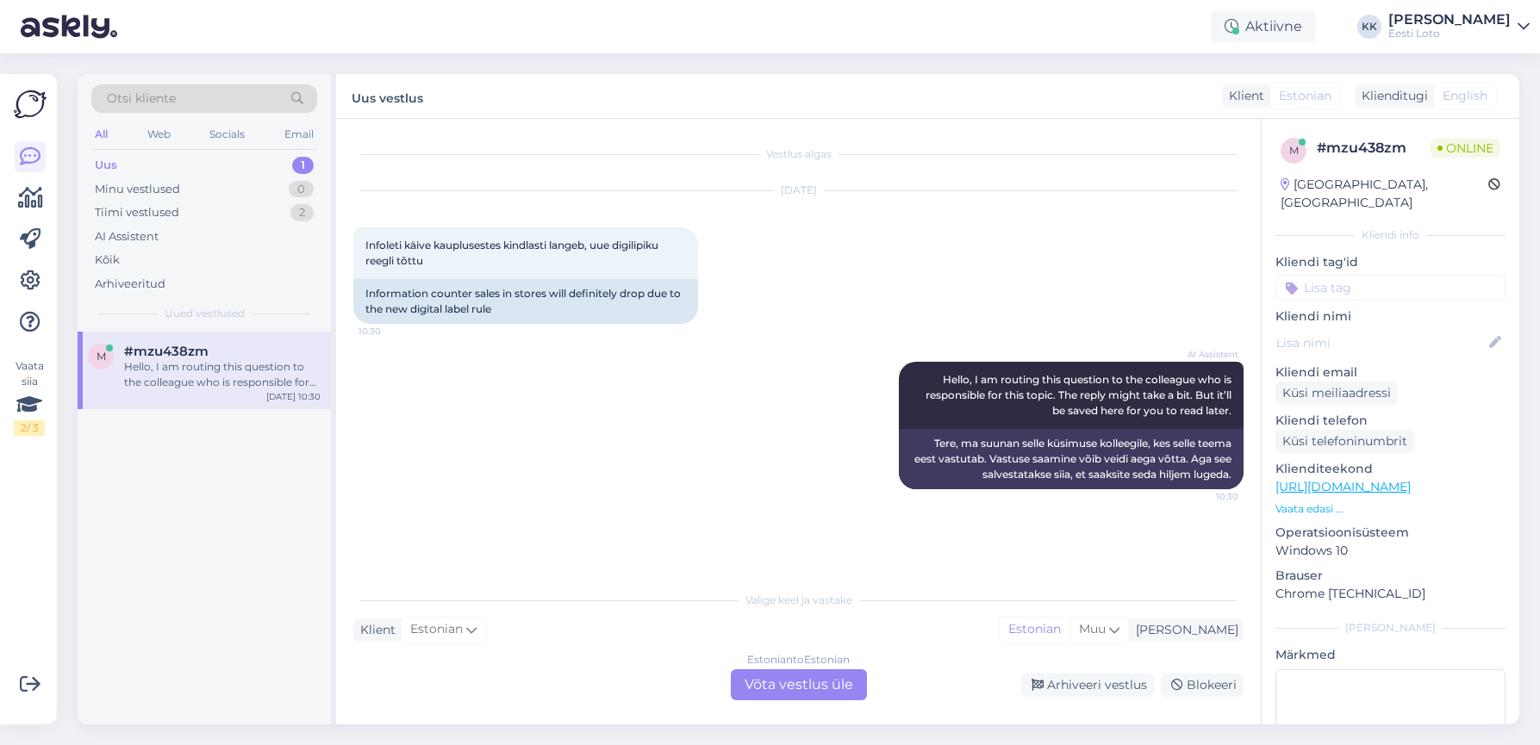
scroll to position [0, 0]
click at [189, 277] on div "Arhiveeritud" at bounding box center [204, 284] width 226 height 24
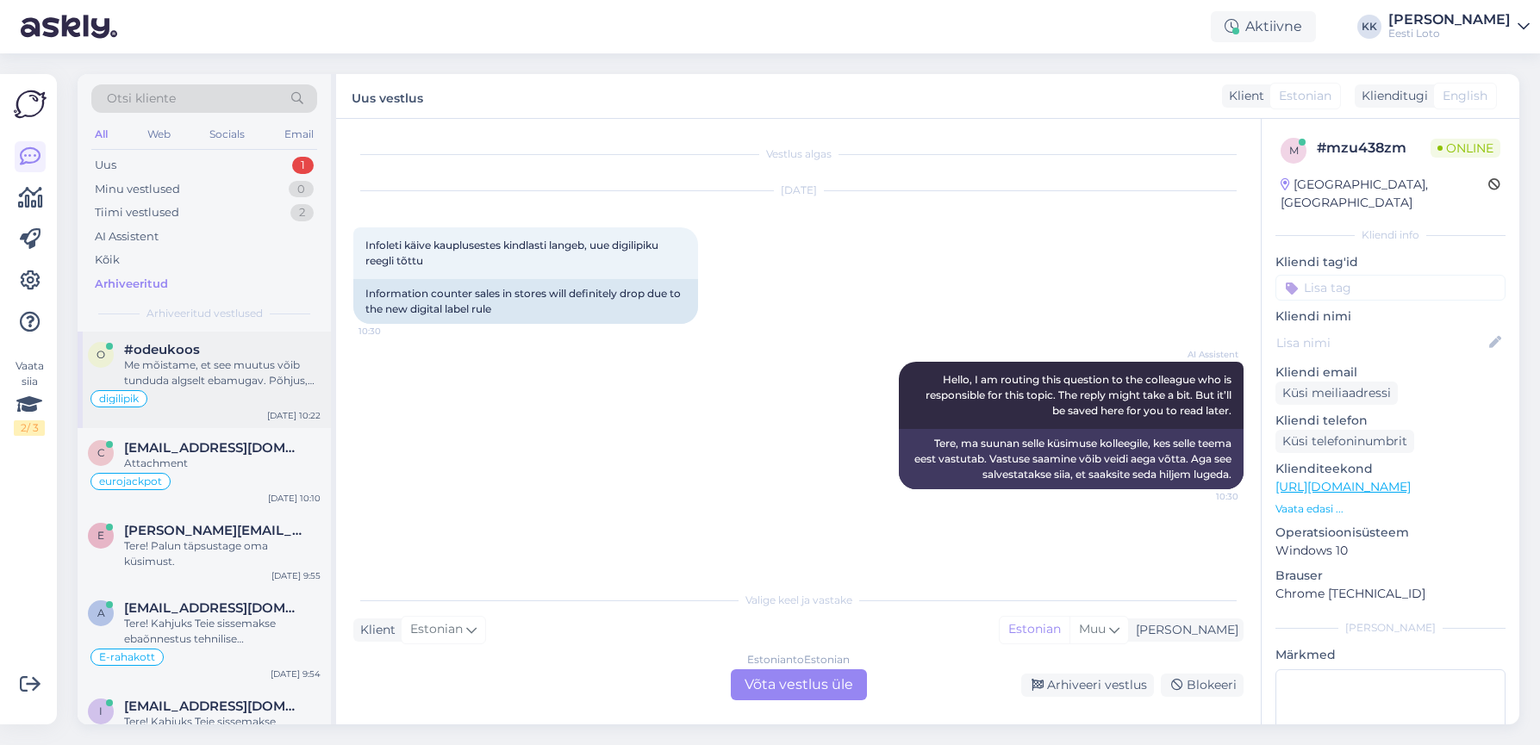
scroll to position [3, 0]
click at [257, 380] on div "Me mõistame, et see muutus võib tunduda algselt ebamugav. Põhjus, miks me paber…" at bounding box center [222, 372] width 196 height 31
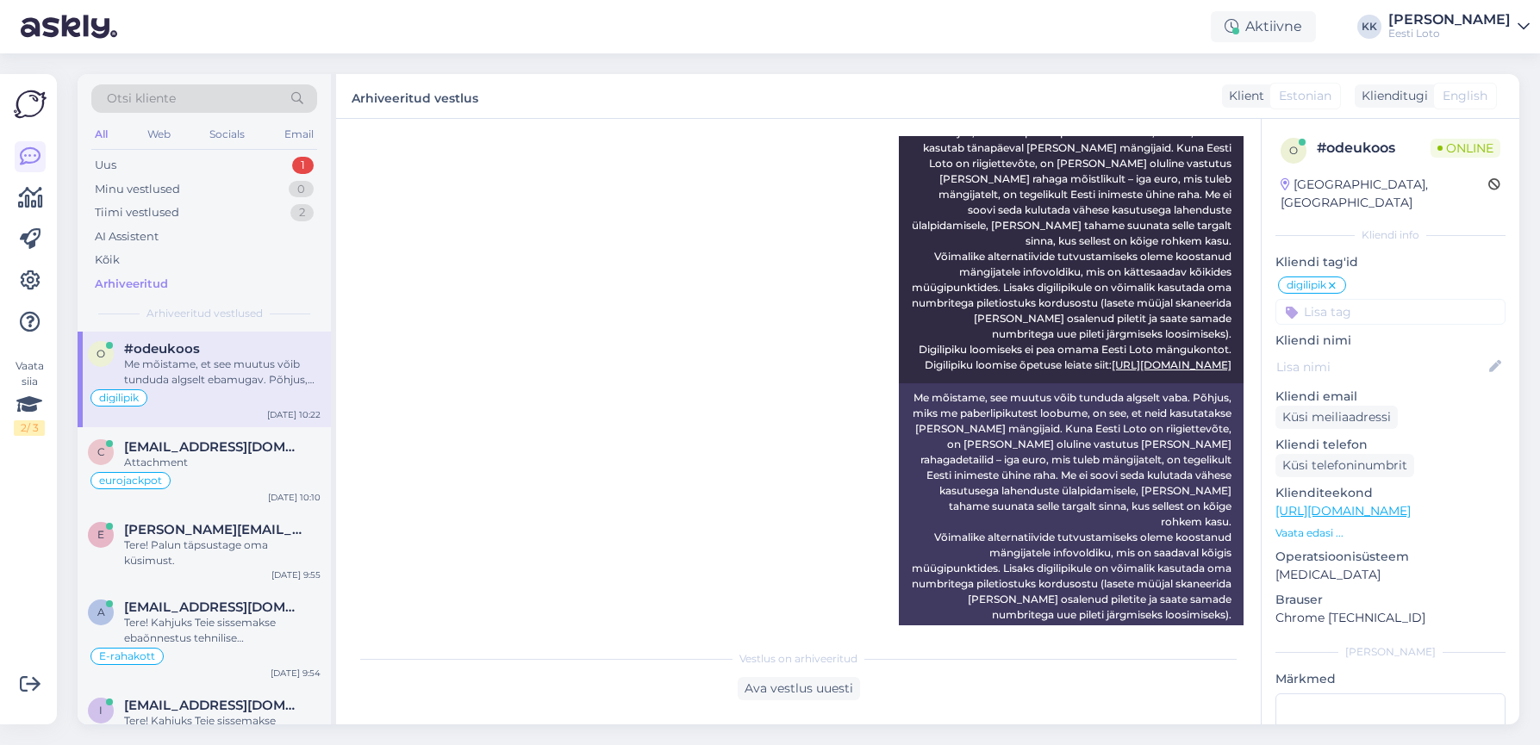
scroll to position [881, 0]
